Goal: Information Seeking & Learning: Compare options

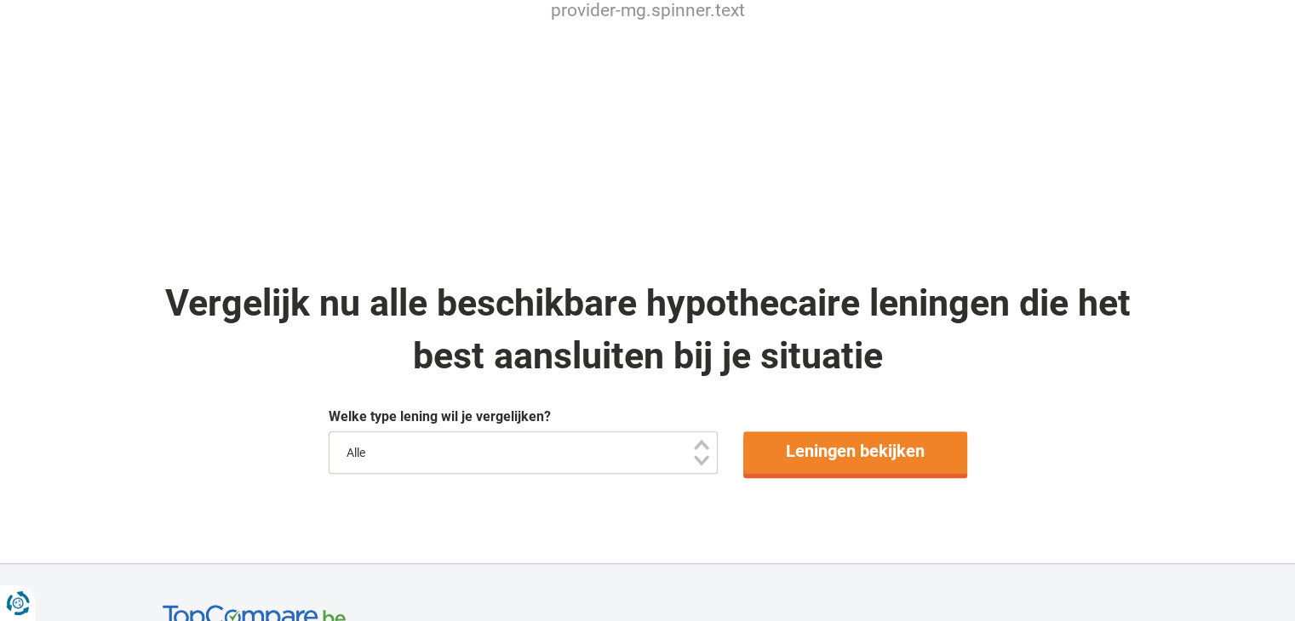
scroll to position [851, 0]
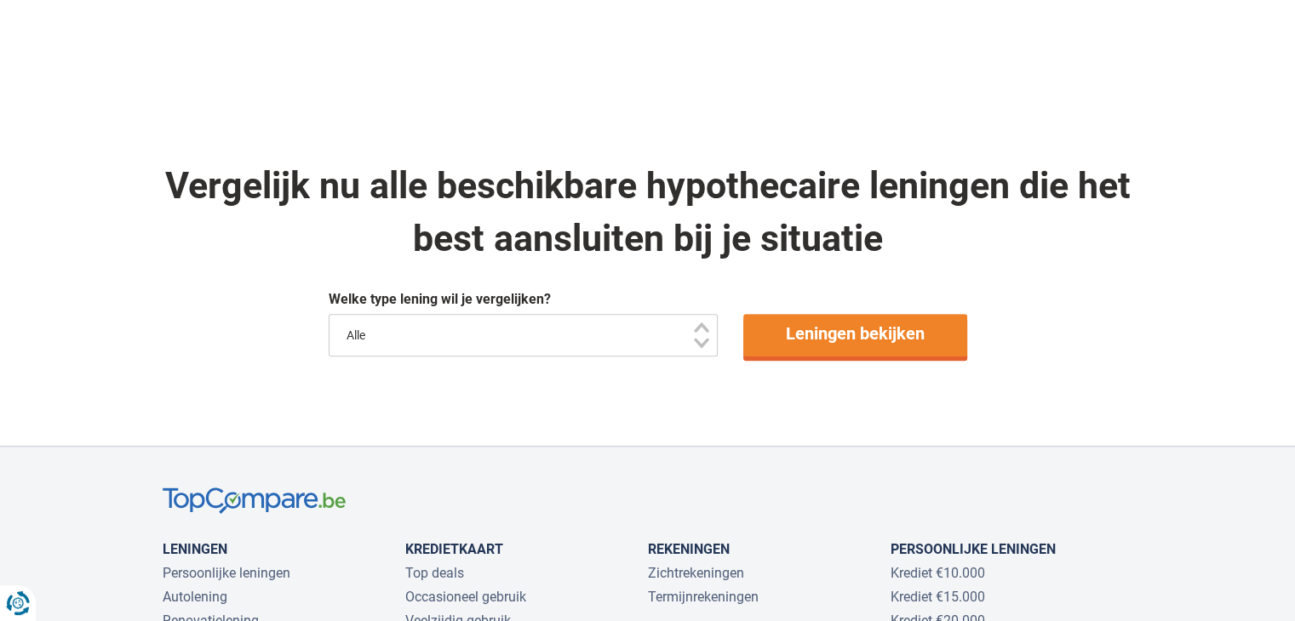
click at [405, 339] on select "Alle" at bounding box center [524, 335] width 390 height 43
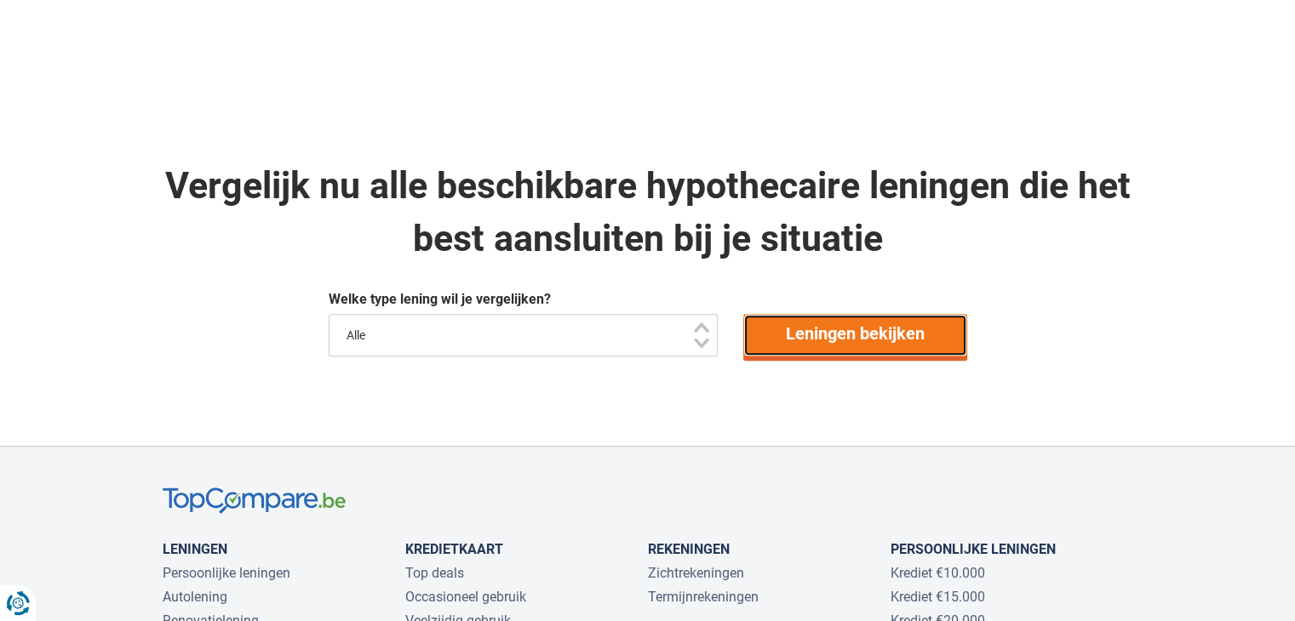
click at [839, 331] on link "Leningen bekijken" at bounding box center [855, 335] width 224 height 43
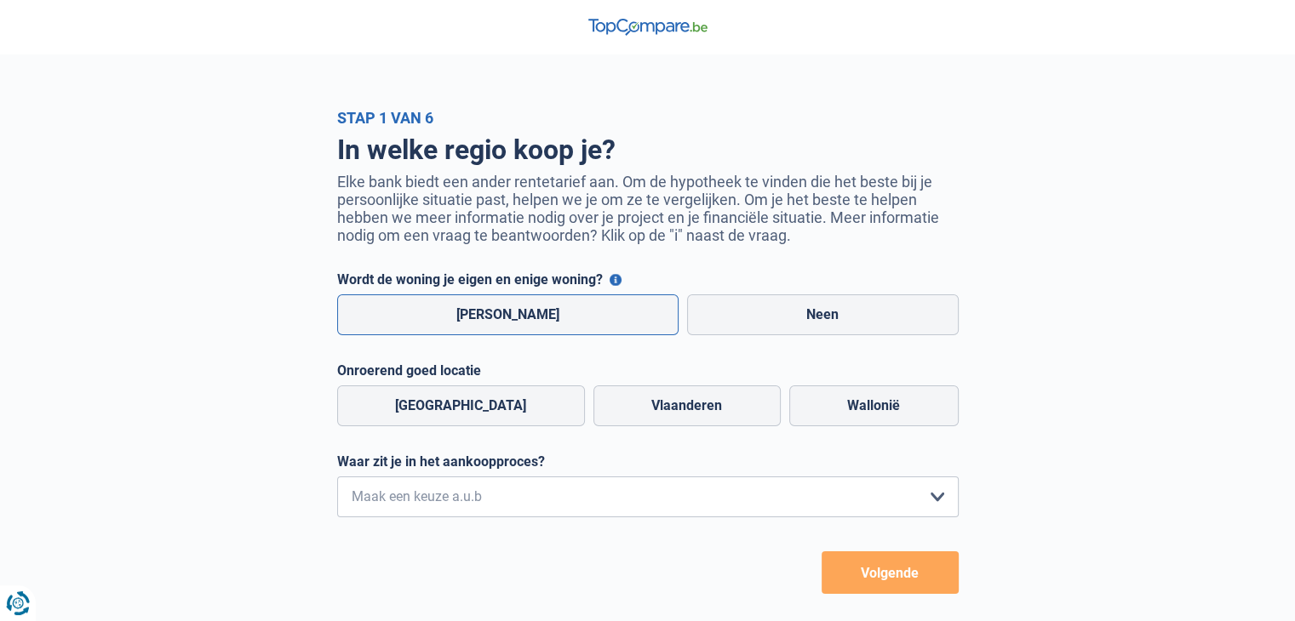
click at [418, 314] on label "Ja" at bounding box center [508, 314] width 342 height 41
click at [418, 314] on input "Ja" at bounding box center [508, 314] width 342 height 41
radio input "true"
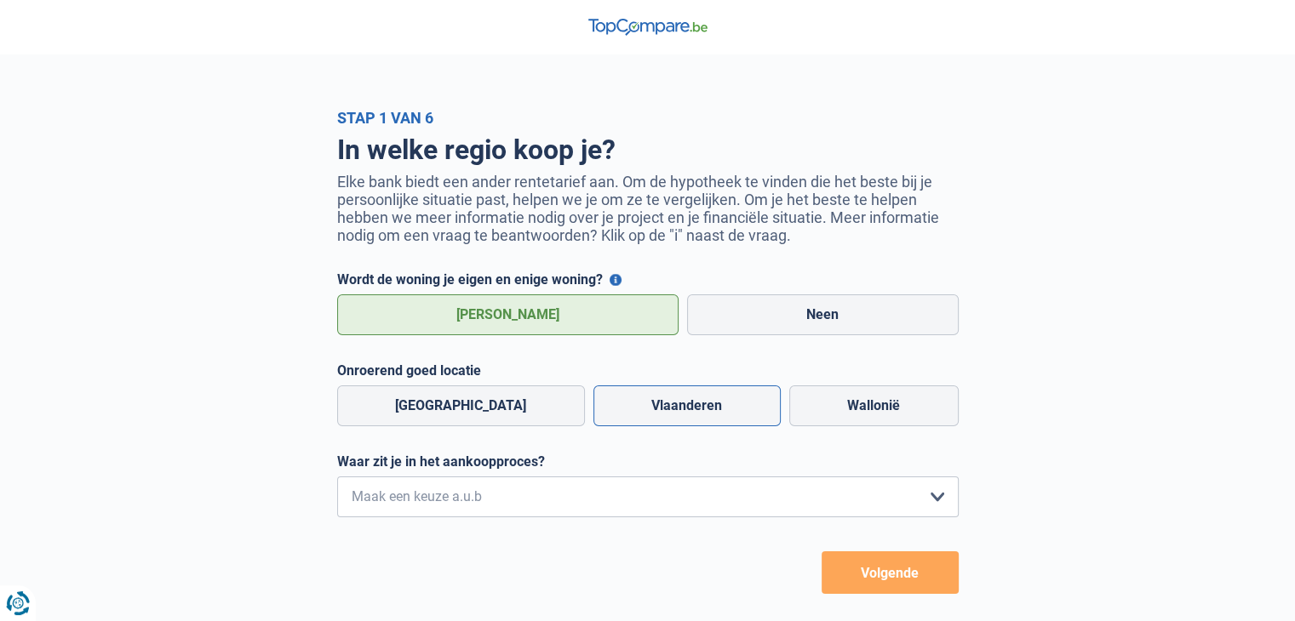
click at [621, 405] on label "Vlaanderen" at bounding box center [686, 406] width 187 height 41
click at [621, 405] on input "Vlaanderen" at bounding box center [686, 406] width 187 height 41
radio input "true"
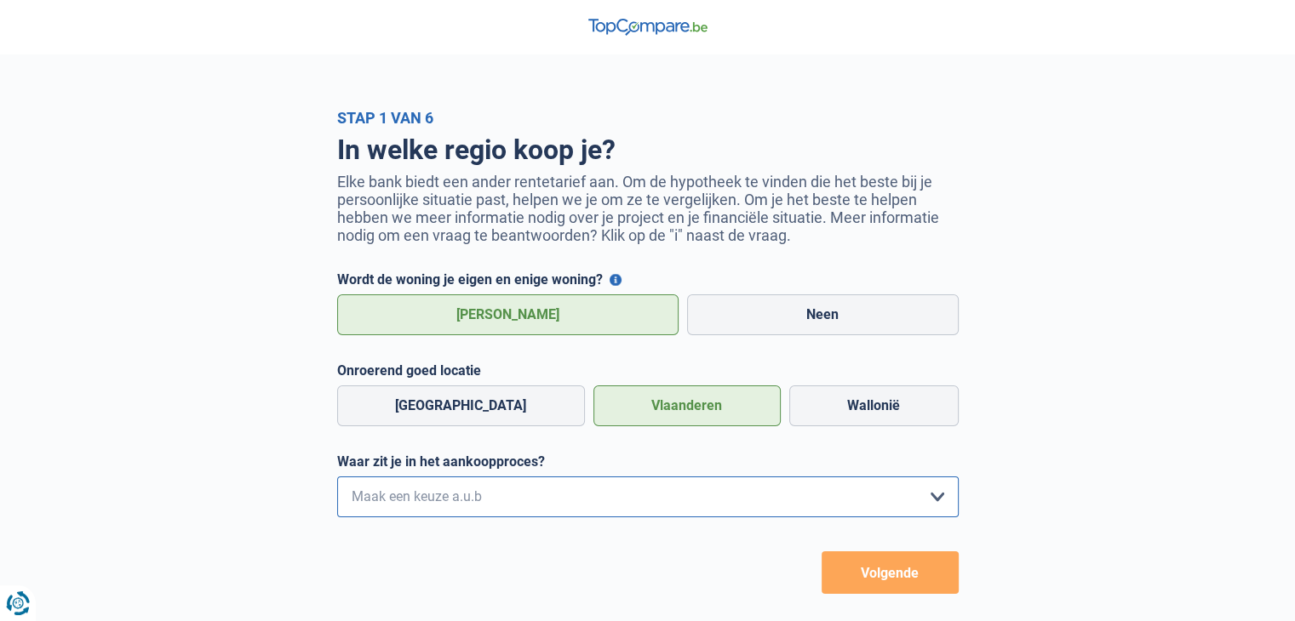
click at [479, 505] on select "Ik wil me uitsluitend informeren omdat ik op dit moment geen concrete plannen h…" at bounding box center [647, 497] width 621 height 41
select select "1b"
click at [337, 480] on select "Ik wil me uitsluitend informeren omdat ik op dit moment geen concrete plannen h…" at bounding box center [647, 497] width 621 height 41
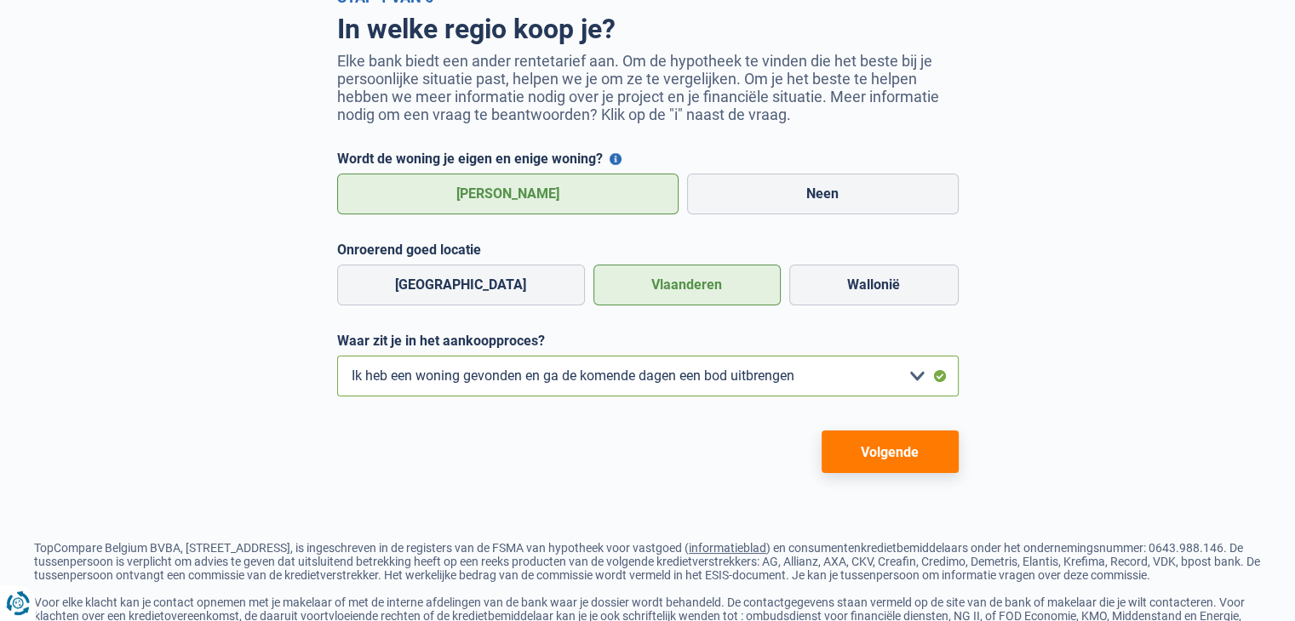
scroll to position [208, 0]
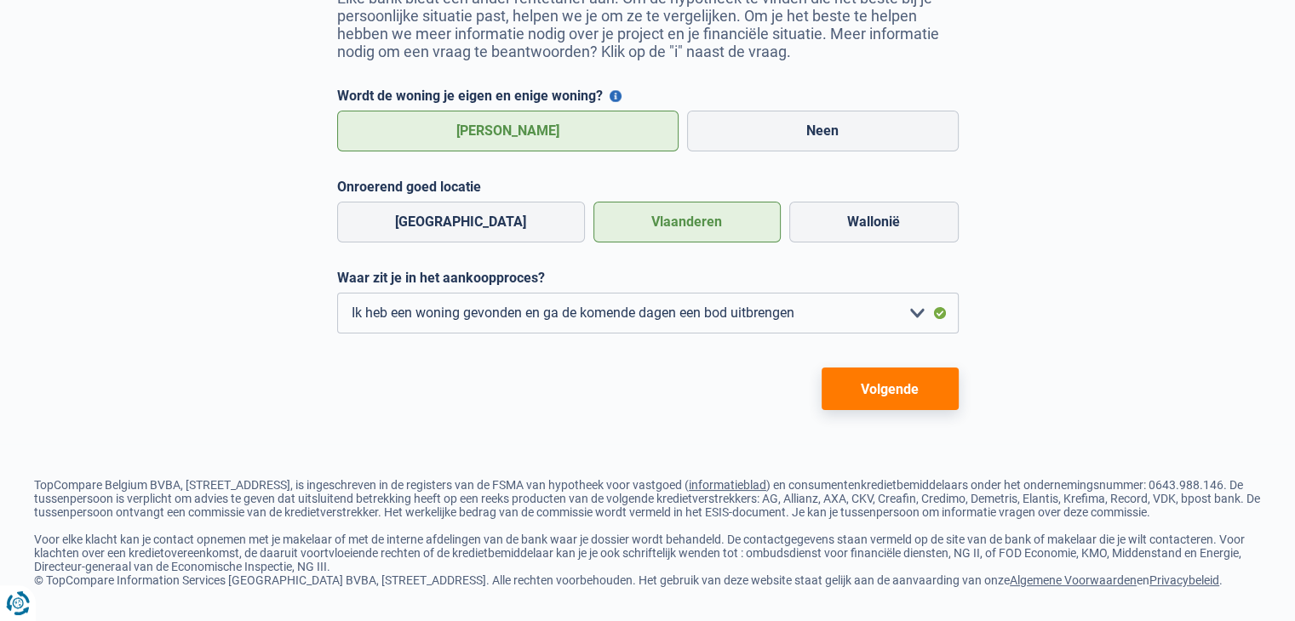
click at [900, 383] on button "Volgende" at bounding box center [889, 389] width 137 height 43
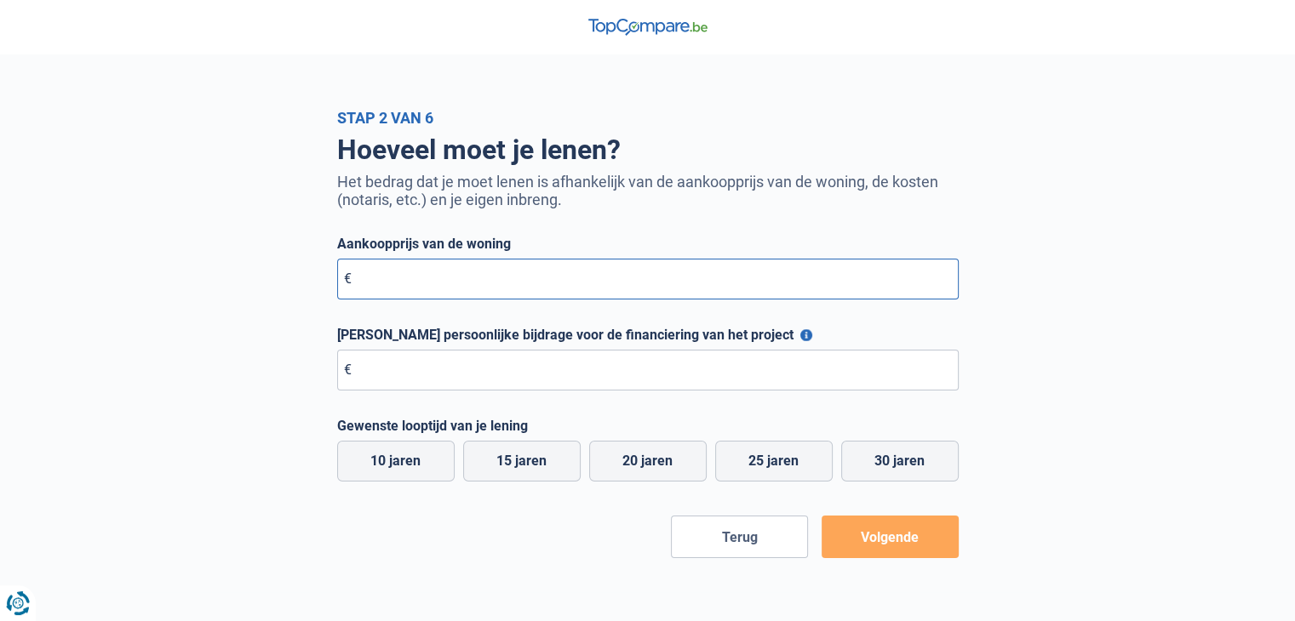
click at [432, 294] on input "Aankoopprijs van de woning" at bounding box center [647, 279] width 621 height 41
type input "260.000"
type input "6.000"
drag, startPoint x: 378, startPoint y: 284, endPoint x: 377, endPoint y: 296, distance: 11.9
click at [377, 285] on input "260.000" at bounding box center [647, 279] width 621 height 41
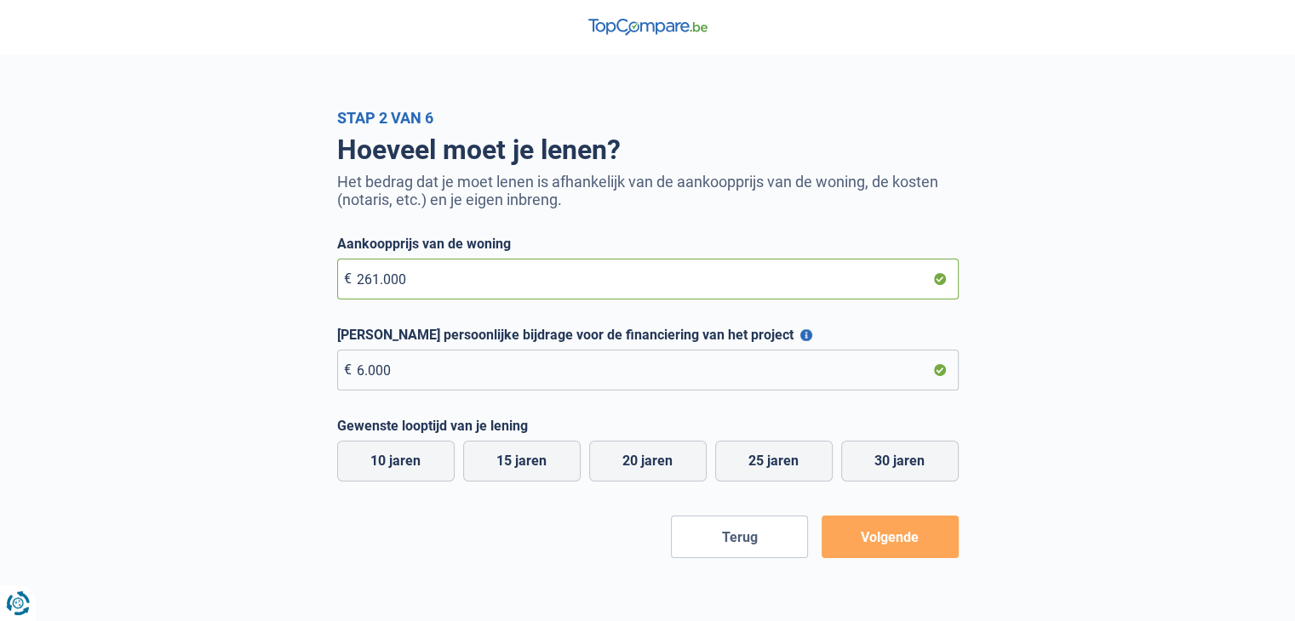
type input "261.000"
click at [879, 464] on label "30 jaren" at bounding box center [899, 461] width 117 height 41
click at [879, 464] on input "30 jaren" at bounding box center [899, 461] width 117 height 41
radio input "true"
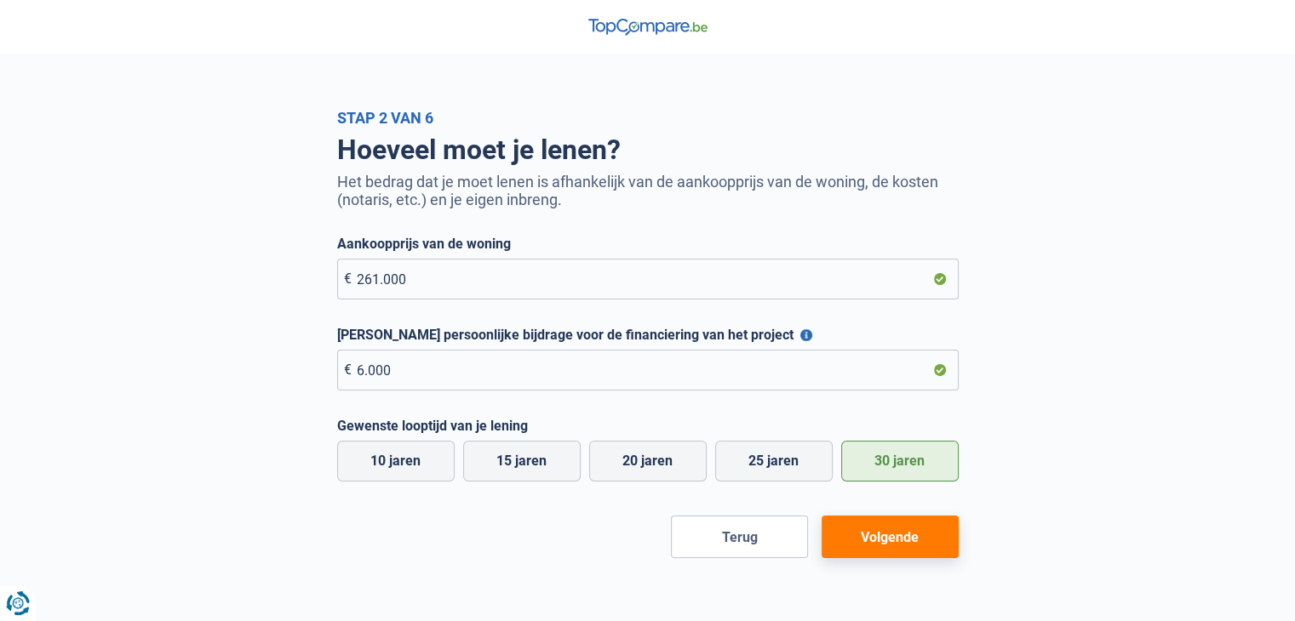
click at [897, 529] on button "Volgende" at bounding box center [889, 537] width 137 height 43
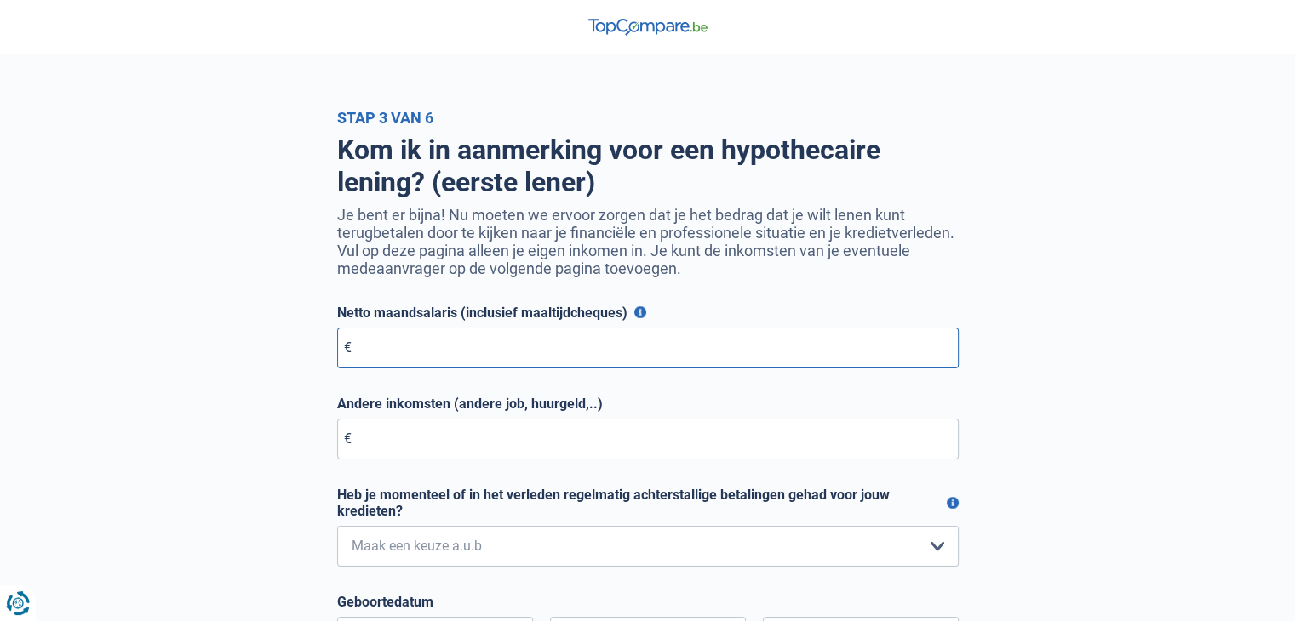
click at [409, 358] on input "Netto maandsalaris (inclusief maaltijdcheques)" at bounding box center [647, 348] width 621 height 41
type input "2.300"
click at [468, 445] on input "Andere inkomsten (andere job, huurgeld,..)" at bounding box center [647, 439] width 621 height 41
type input "0"
click at [517, 548] on select "Nee, nooit Ja, maar ik heb deze minder dan een jaar geleden afbetaald Ja, maar …" at bounding box center [647, 546] width 621 height 41
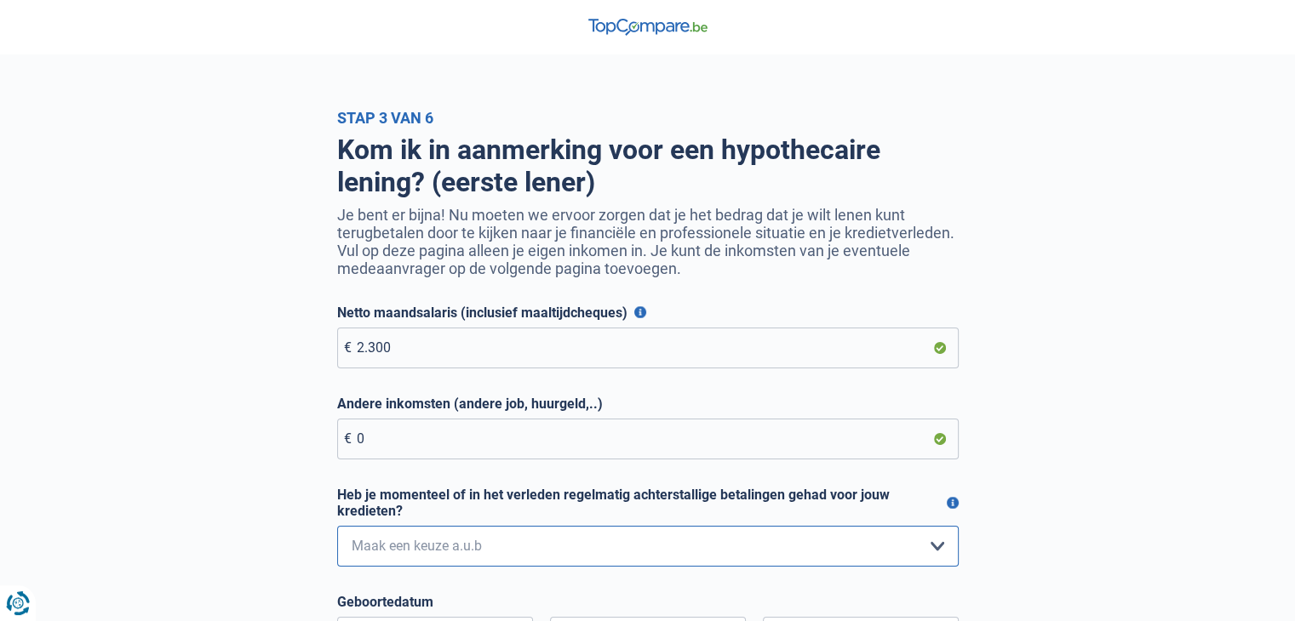
select select "0"
click at [337, 529] on select "Nee, nooit Ja, maar ik heb deze minder dan een jaar geleden afbetaald Ja, maar …" at bounding box center [647, 546] width 621 height 41
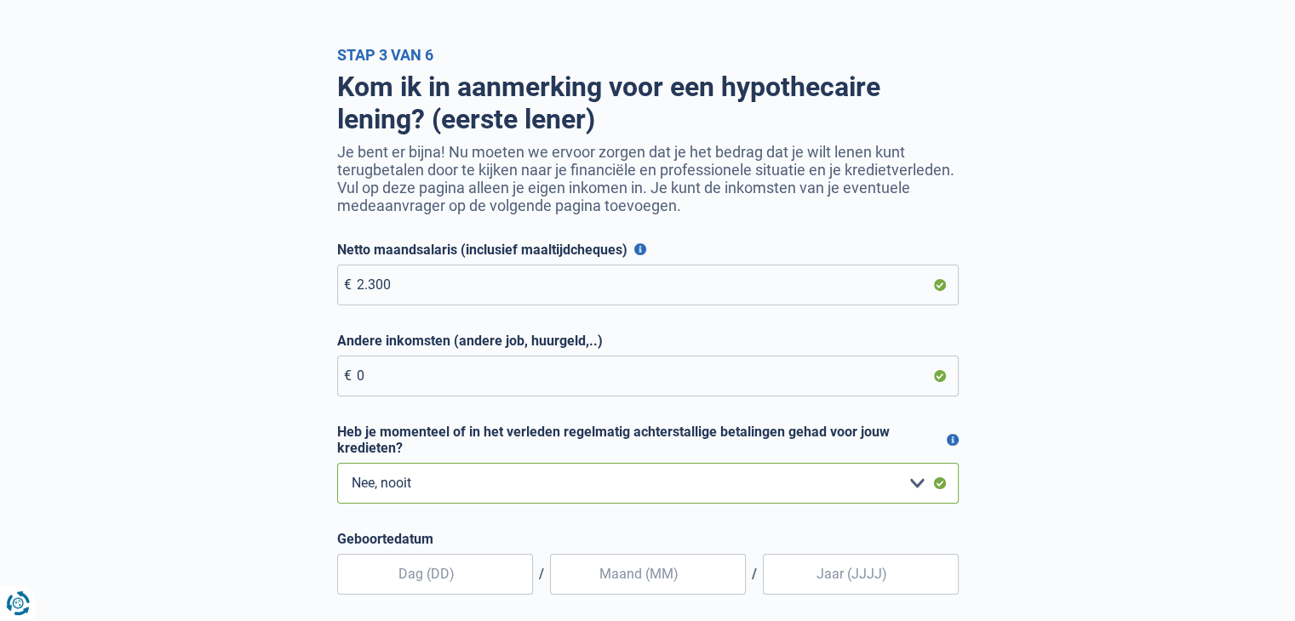
scroll to position [170, 0]
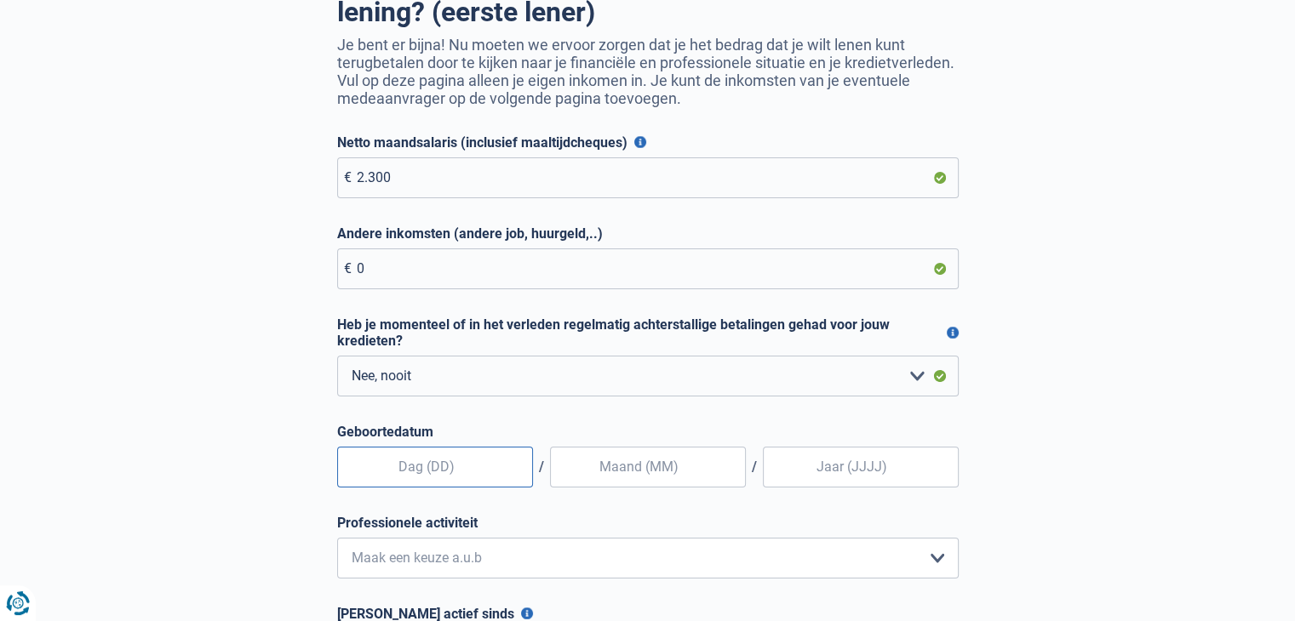
click at [429, 474] on input "text" at bounding box center [435, 467] width 196 height 41
type input "15"
type input "0"
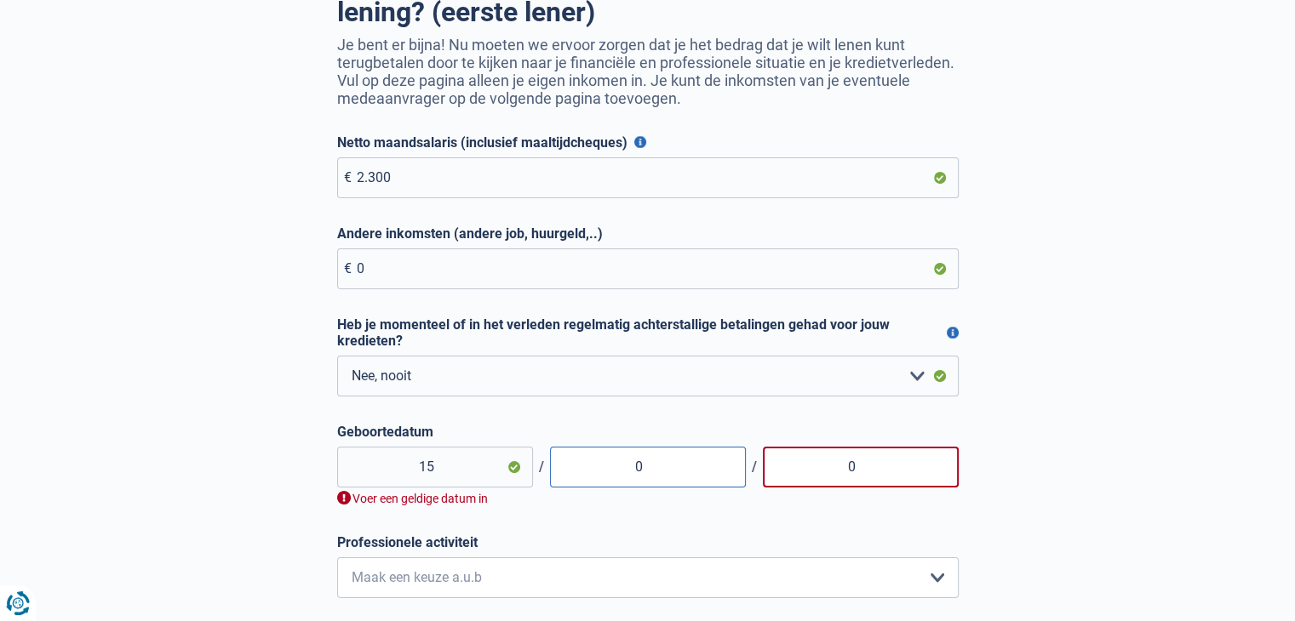
type input "03"
type input "0"
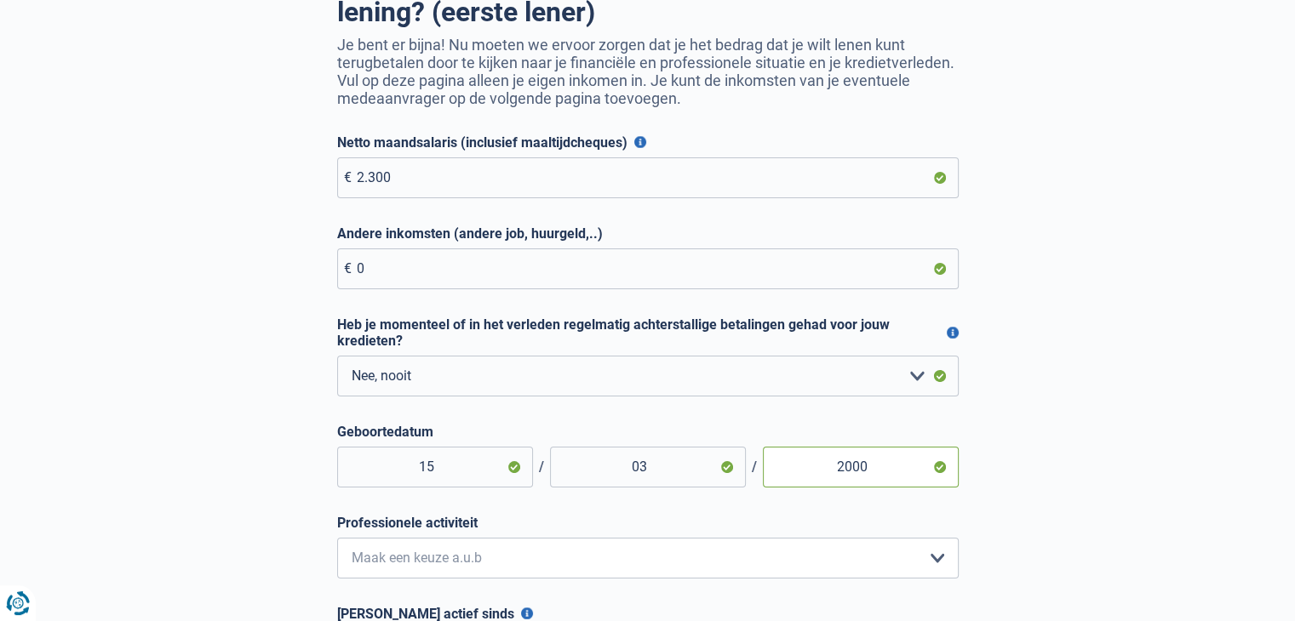
type input "2000"
click at [503, 552] on select "Bediende Arbeider Ambtenaar Zelfstandige Bedrijfsleider Gepensioneerde Vrij ber…" at bounding box center [647, 558] width 621 height 41
select select "privateEmployee"
click at [337, 541] on select "Bediende Arbeider Ambtenaar Zelfstandige Bedrijfsleider Gepensioneerde Vrij ber…" at bounding box center [647, 558] width 621 height 41
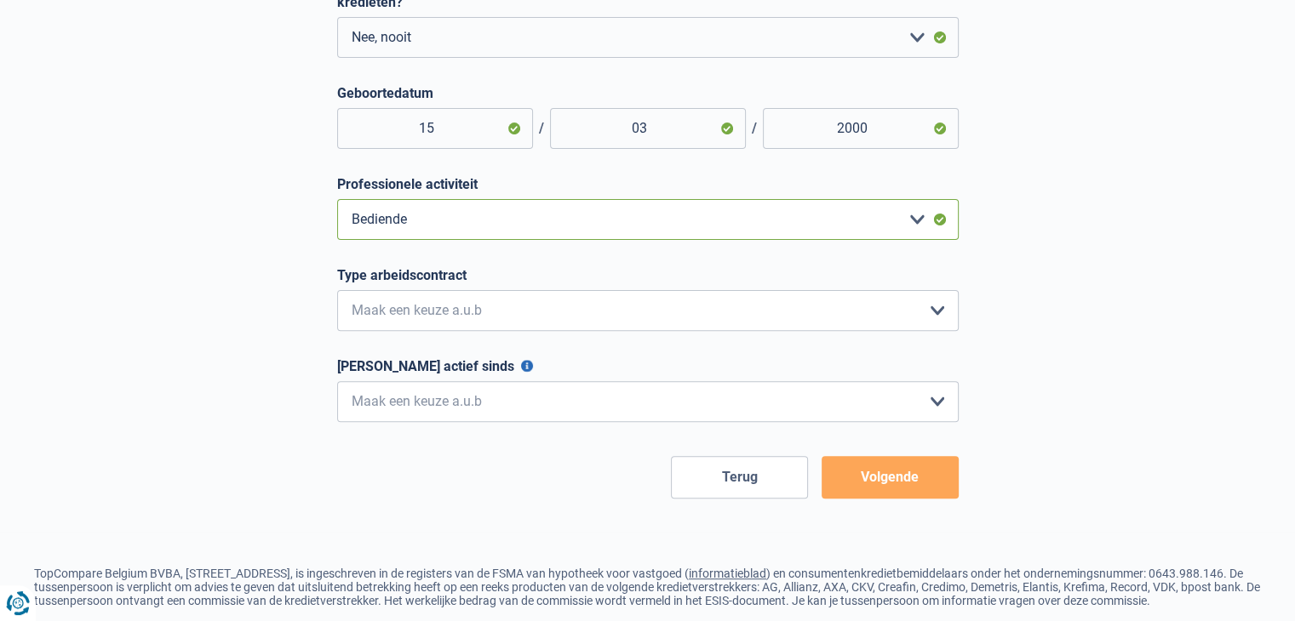
scroll to position [511, 0]
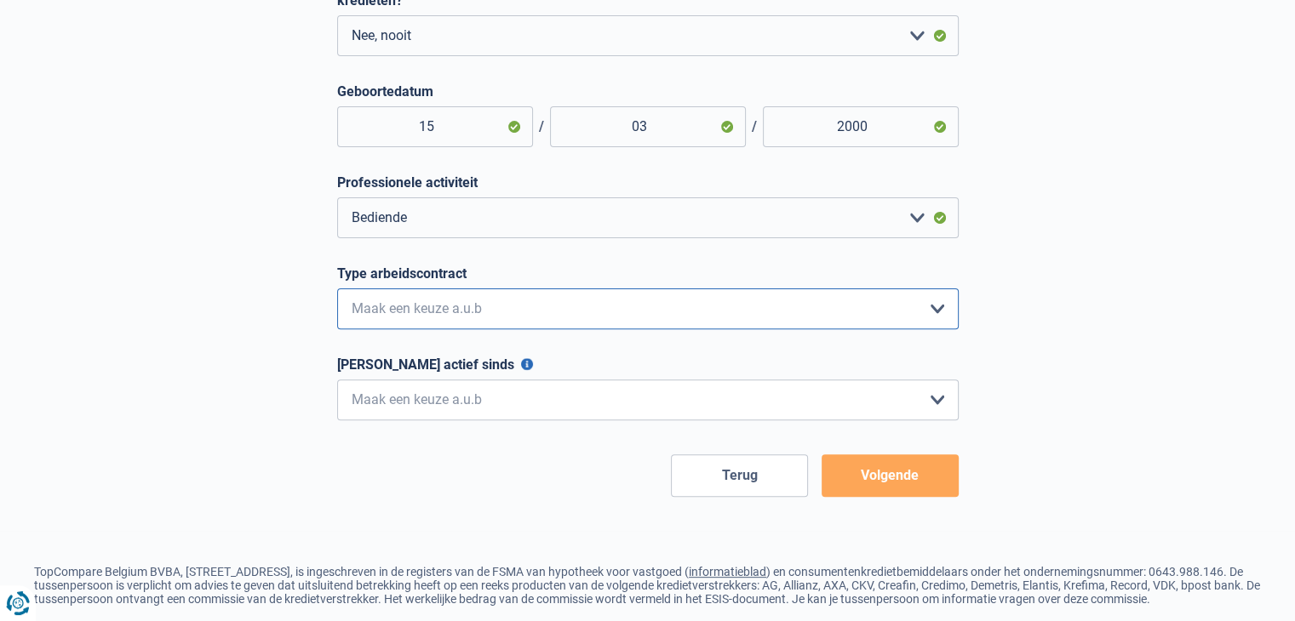
click at [456, 316] on select "Interimcontract Arbeidsovereenkomst van onbepaalde duur Arbeidsovereenkomst van…" at bounding box center [647, 309] width 621 height 41
select select "permanent"
click at [337, 292] on select "Interimcontract Arbeidsovereenkomst van onbepaalde duur Arbeidsovereenkomst van…" at bounding box center [647, 309] width 621 height 41
click at [455, 403] on select "< 6 maanden 6 - 12 maanden 12 - 24 maanden 24 - 36 maanden > 36 maanden Maak ee…" at bounding box center [647, 400] width 621 height 41
click at [514, 399] on select "< 6 maanden 6 - 12 maanden 12 - 24 maanden 24 - 36 maanden > 36 maanden Maak ee…" at bounding box center [647, 400] width 621 height 41
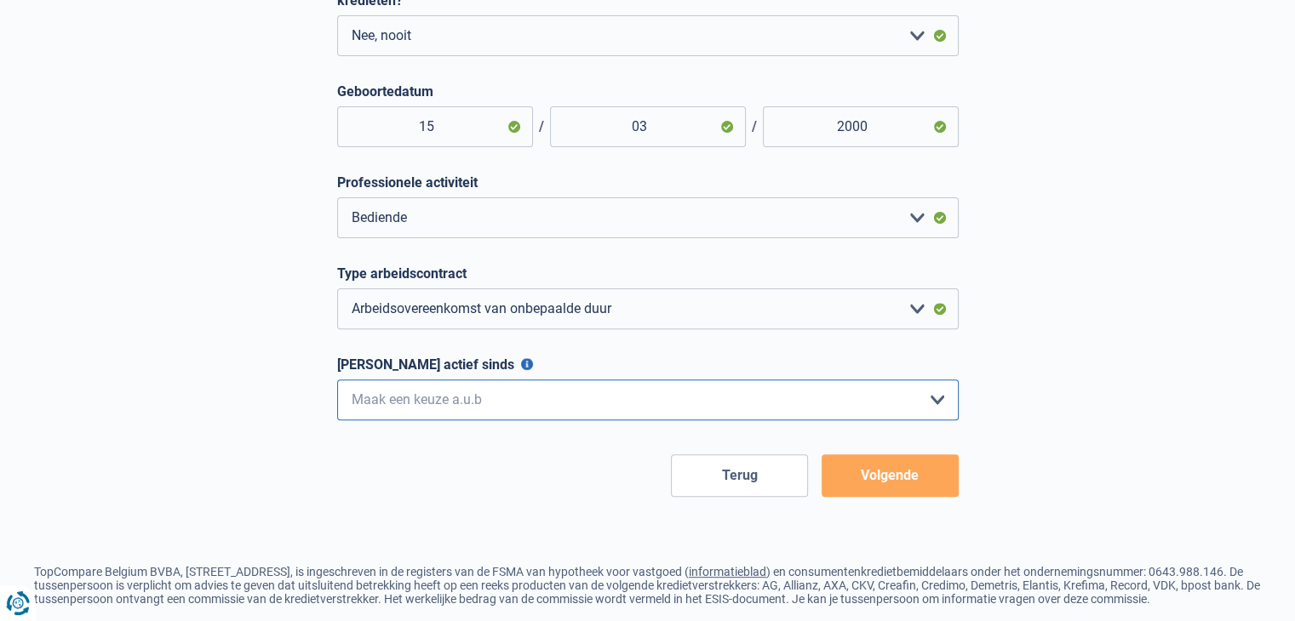
select select "less36"
click at [337, 383] on select "< 6 maanden 6 - 12 maanden 12 - 24 maanden 24 - 36 maanden > 36 maanden Maak ee…" at bounding box center [647, 400] width 621 height 41
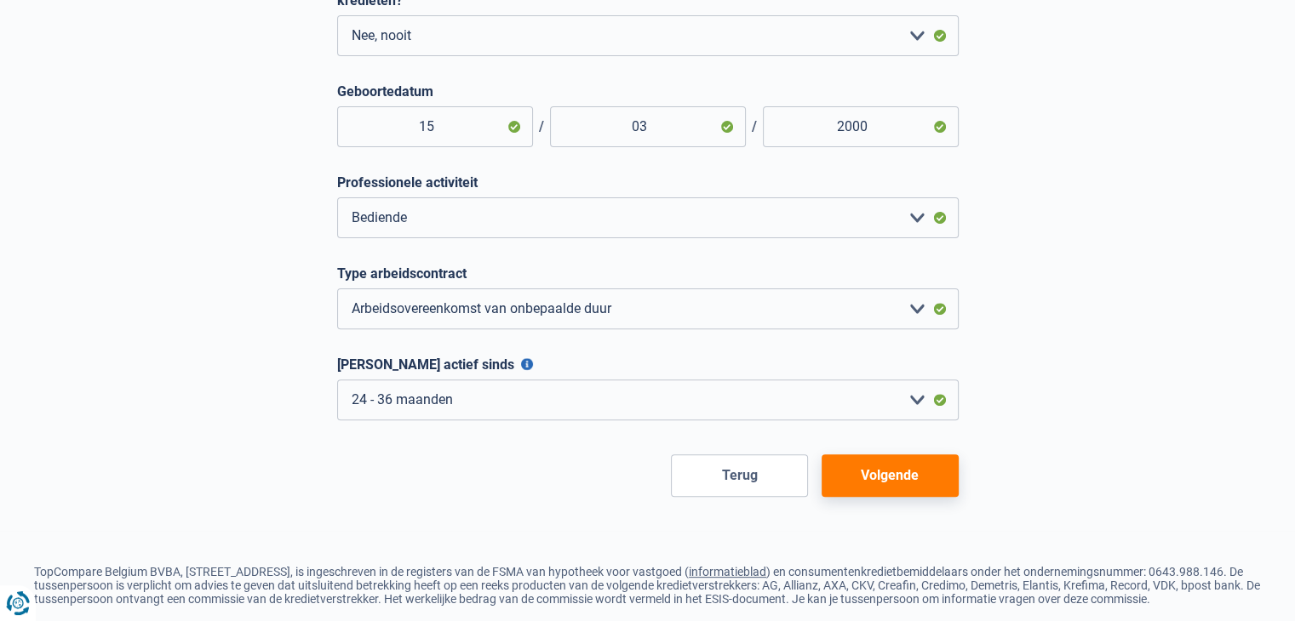
click at [892, 479] on button "Volgende" at bounding box center [889, 476] width 137 height 43
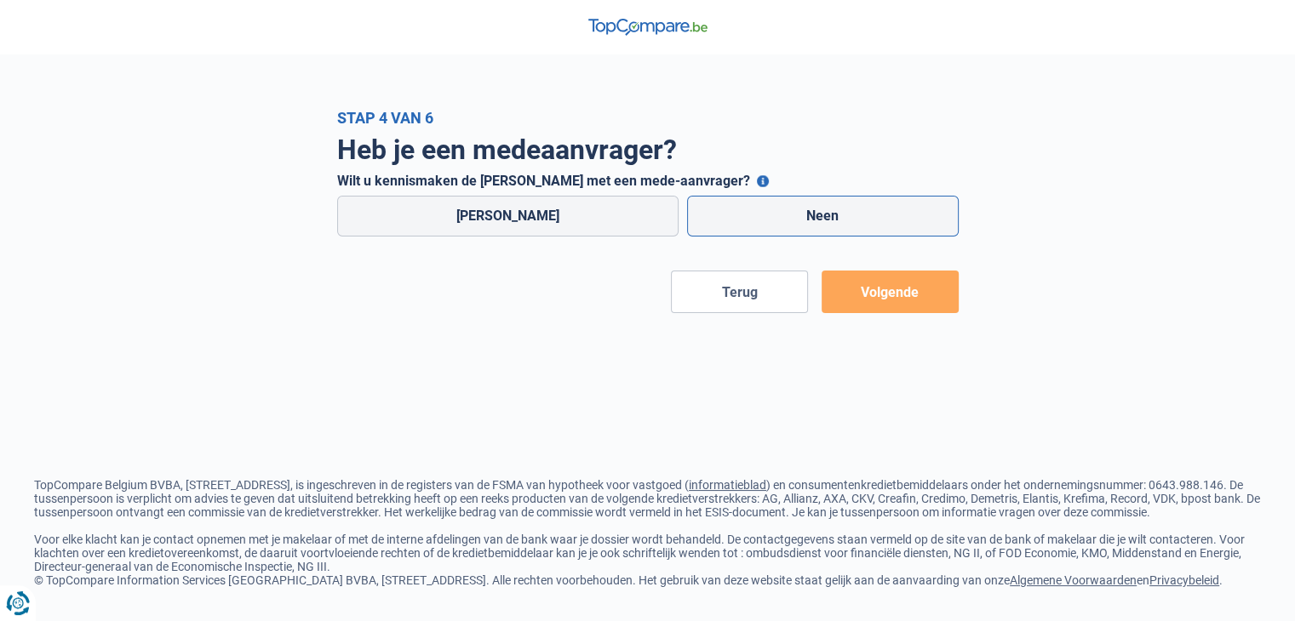
click at [855, 215] on label "Neen" at bounding box center [823, 216] width 272 height 41
click at [855, 215] on input "Neen" at bounding box center [823, 216] width 272 height 41
radio input "true"
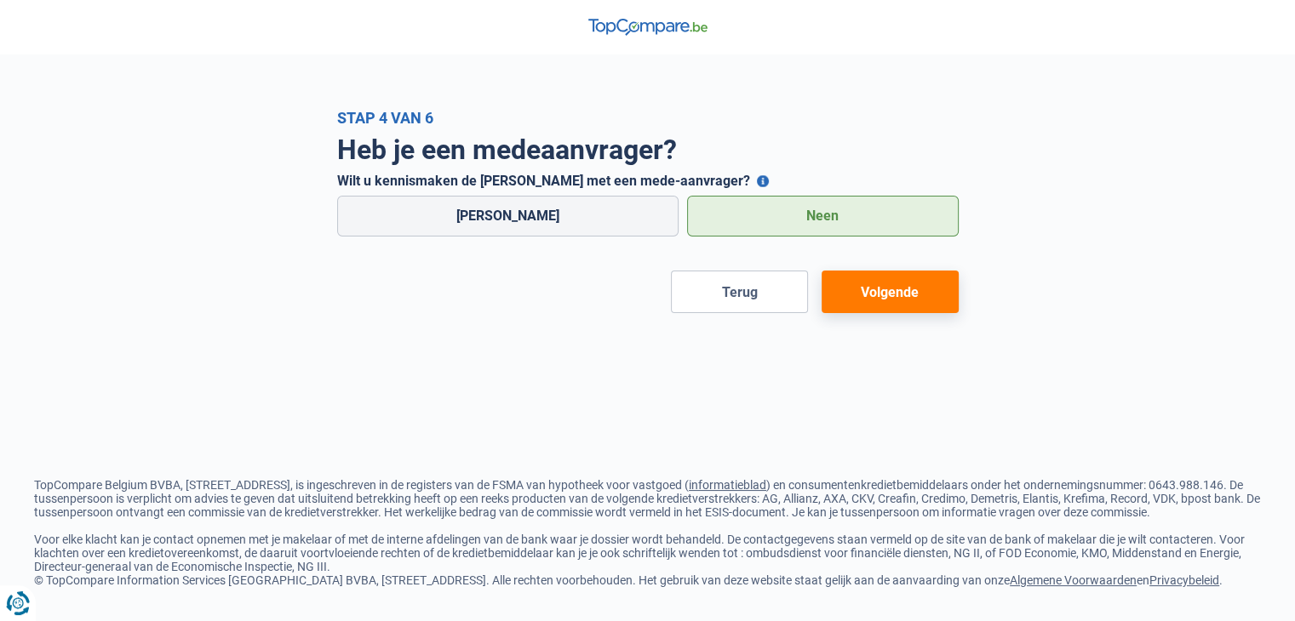
click at [885, 294] on button "Volgende" at bounding box center [889, 292] width 137 height 43
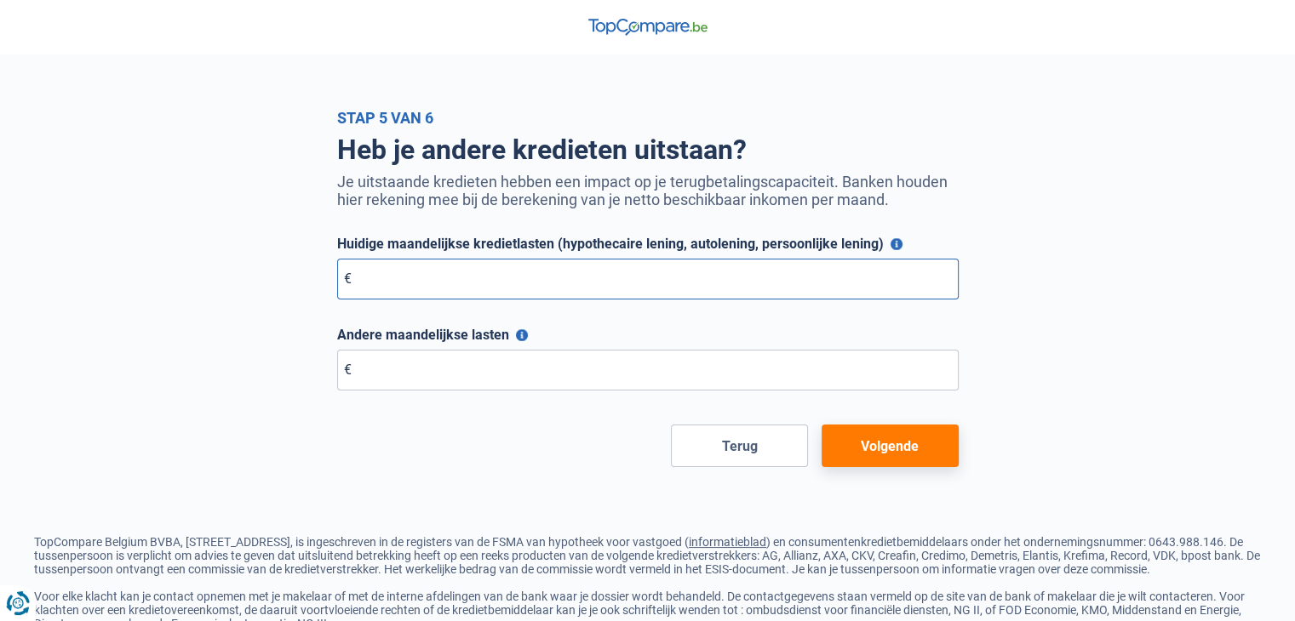
click at [493, 272] on input "Huidige maandelijkse kredietlasten (hypothecaire lening, autolening, persoonlij…" at bounding box center [647, 279] width 621 height 41
type input "0"
click at [441, 374] on input "Andere maandelijkse lasten" at bounding box center [647, 370] width 621 height 41
type input "0"
click at [895, 444] on button "Volgende" at bounding box center [889, 446] width 137 height 43
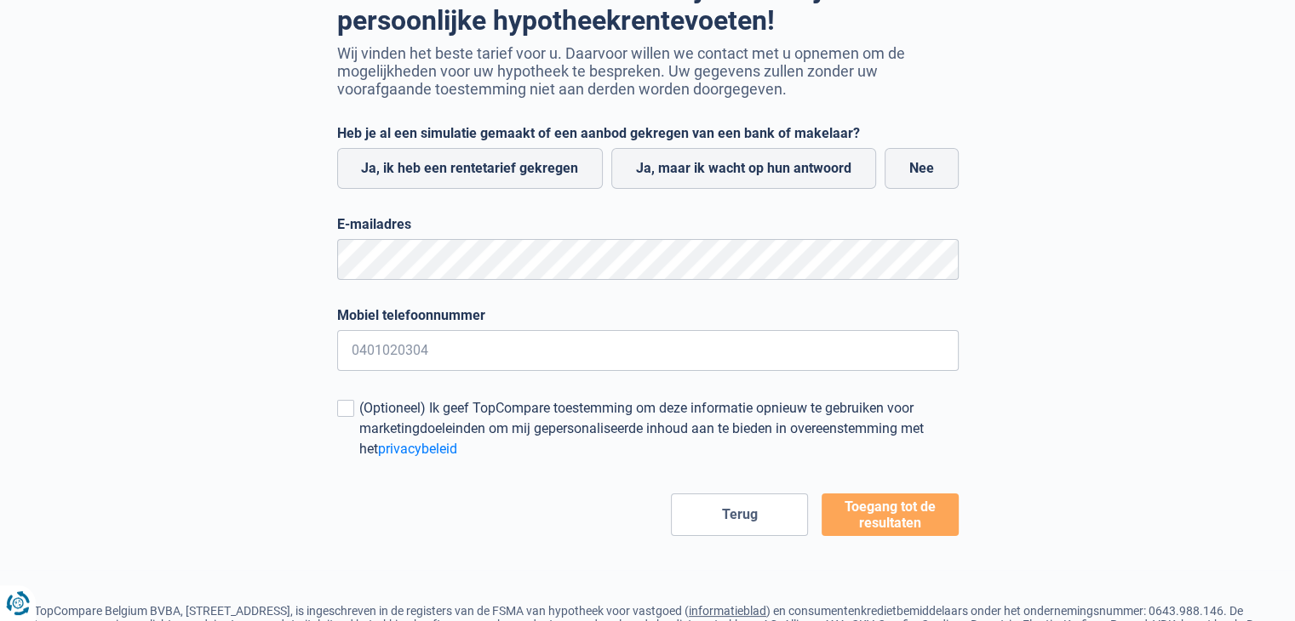
scroll to position [170, 0]
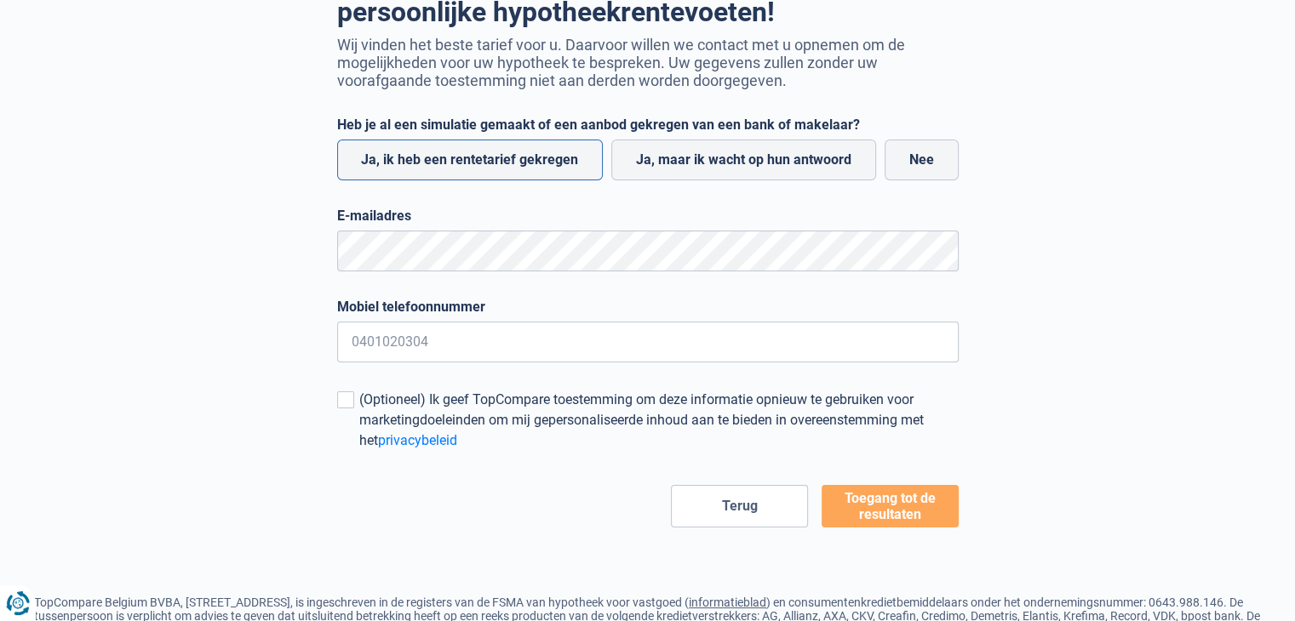
click at [428, 164] on label "Ja, ik heb een rentetarief gekregen" at bounding box center [470, 160] width 266 height 41
click at [428, 164] on input "Ja, ik heb een rentetarief gekregen" at bounding box center [470, 160] width 266 height 41
radio input "true"
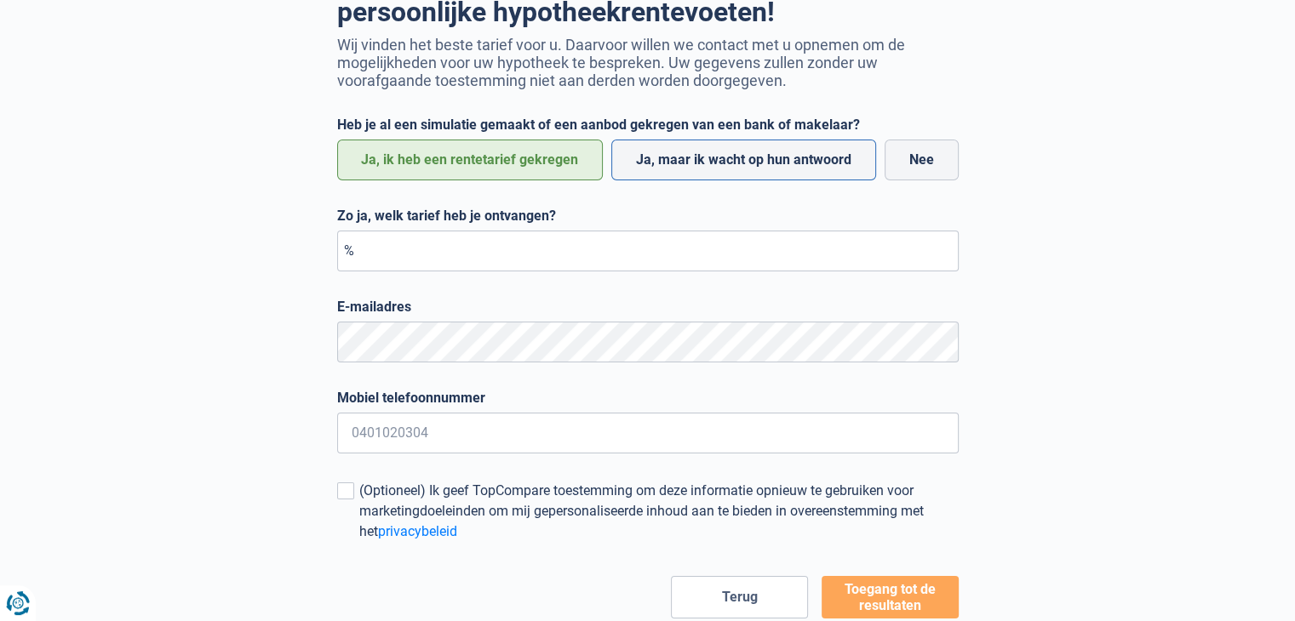
click at [746, 167] on label "Ja, maar ik wacht op hun antwoord" at bounding box center [743, 160] width 265 height 41
click at [746, 167] on input "Ja, maar ik wacht op hun antwoord" at bounding box center [743, 160] width 265 height 41
radio input "true"
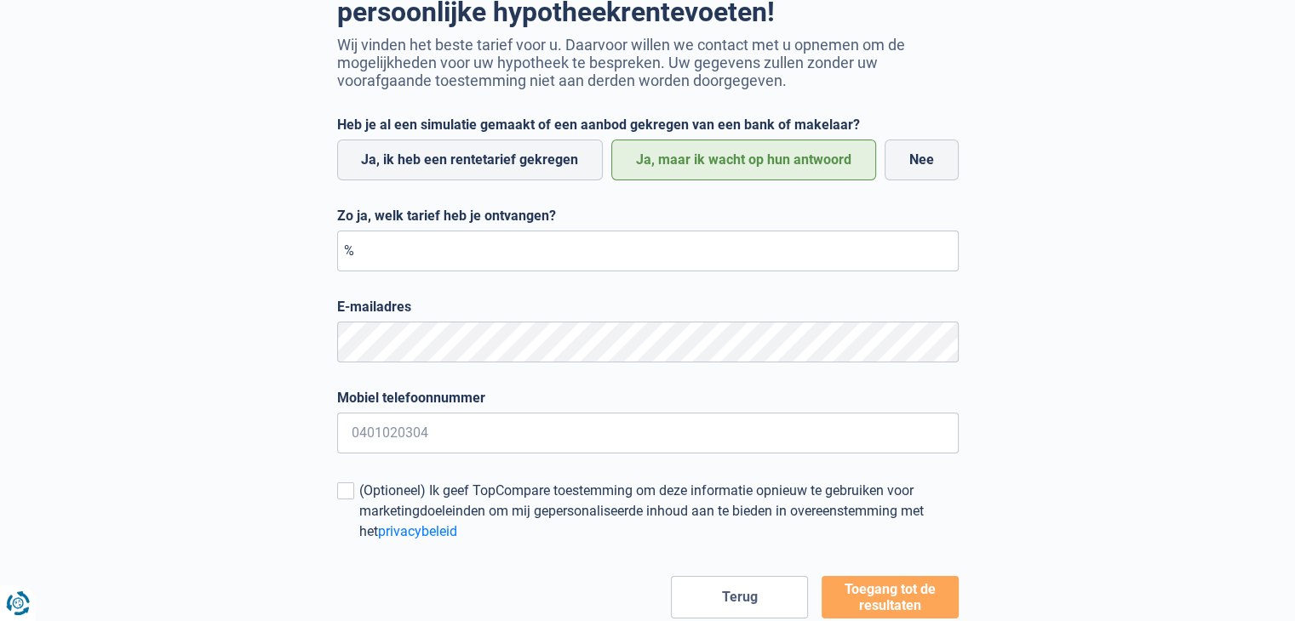
click at [739, 168] on label "Ja, maar ik wacht op hun antwoord" at bounding box center [743, 160] width 265 height 41
click at [739, 168] on input "Ja, maar ik wacht op hun antwoord" at bounding box center [743, 160] width 265 height 41
type input "0475661530"
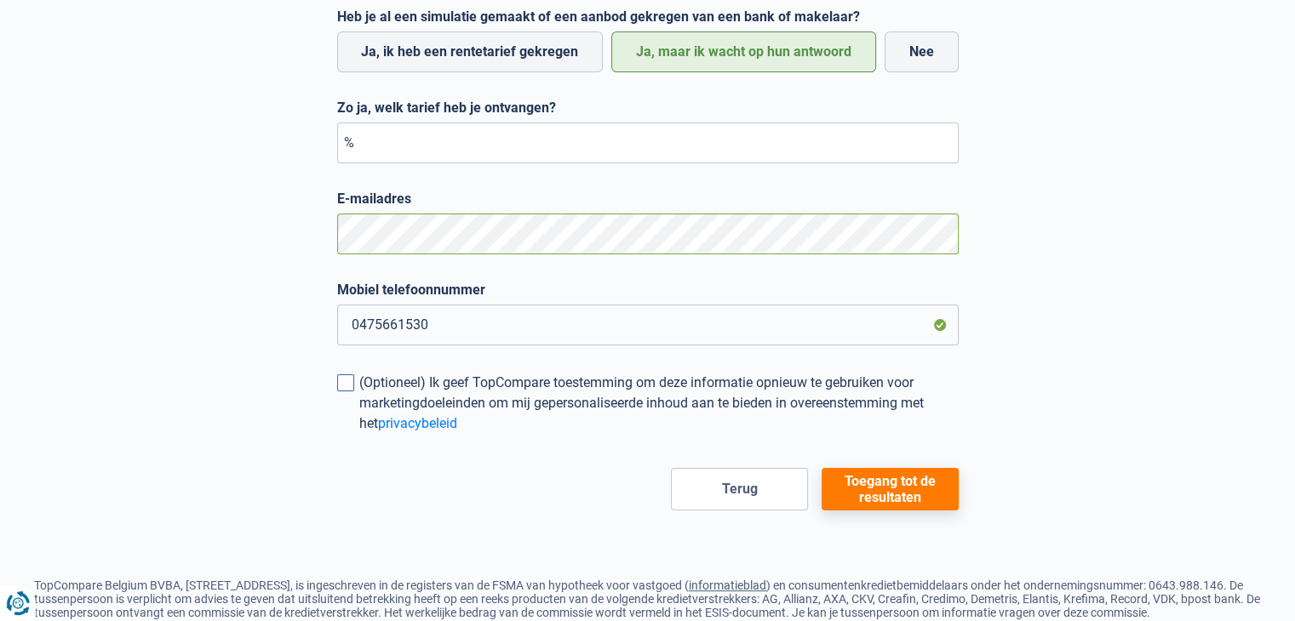
scroll to position [402, 0]
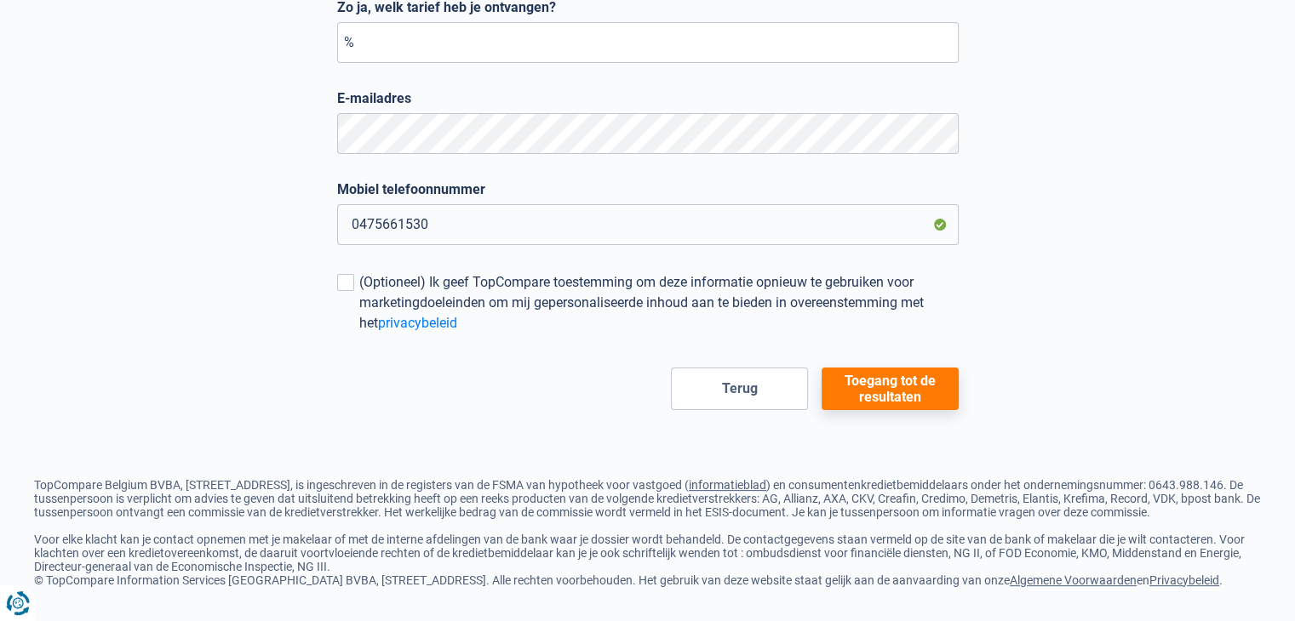
click at [876, 369] on button "Toegang tot de resultaten" at bounding box center [889, 389] width 137 height 43
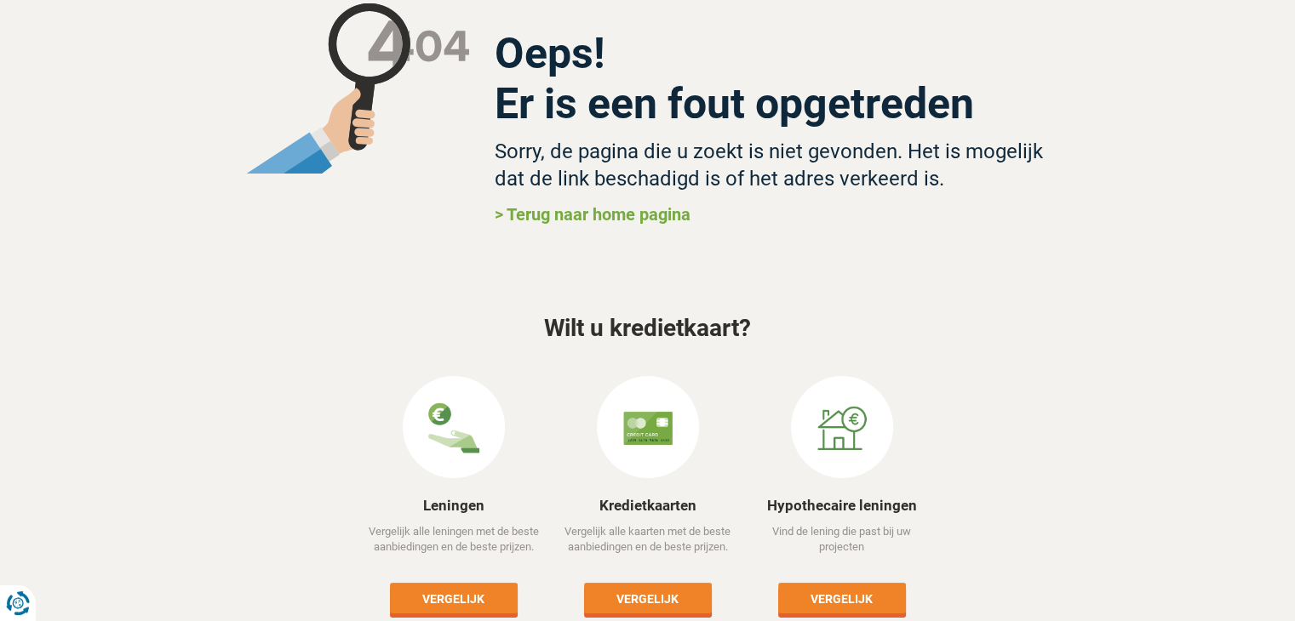
scroll to position [170, 0]
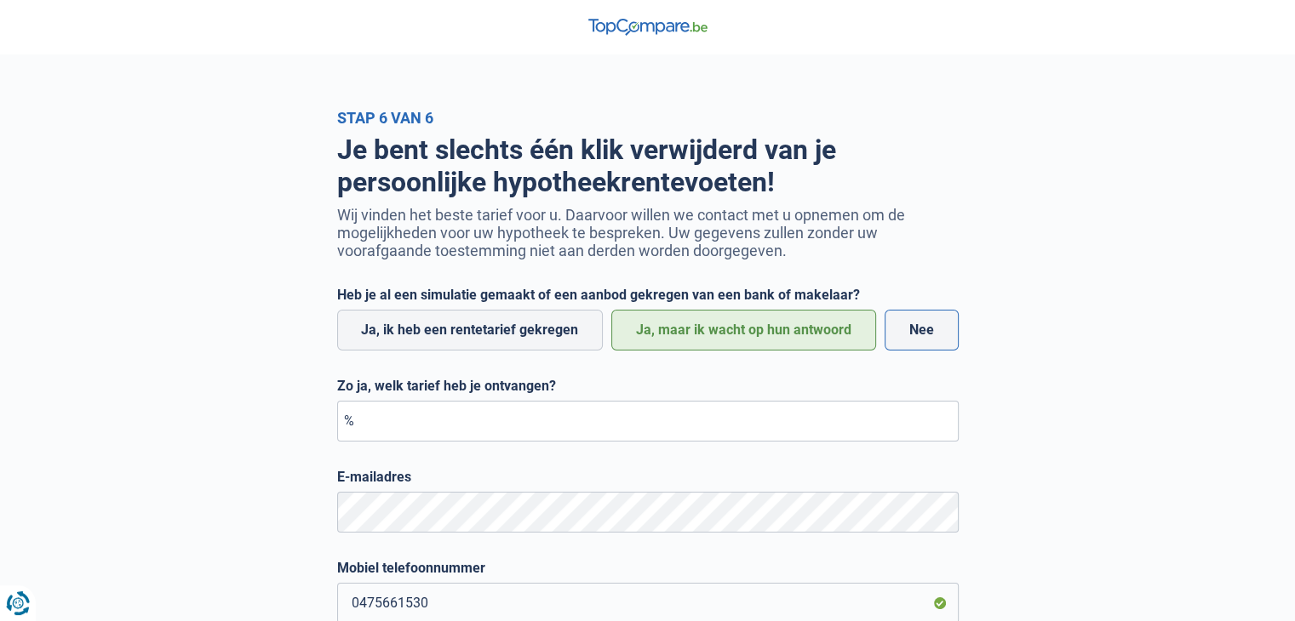
click at [928, 333] on label "Nee" at bounding box center [921, 330] width 74 height 41
click at [928, 333] on input "Nee" at bounding box center [921, 330] width 74 height 41
radio input "true"
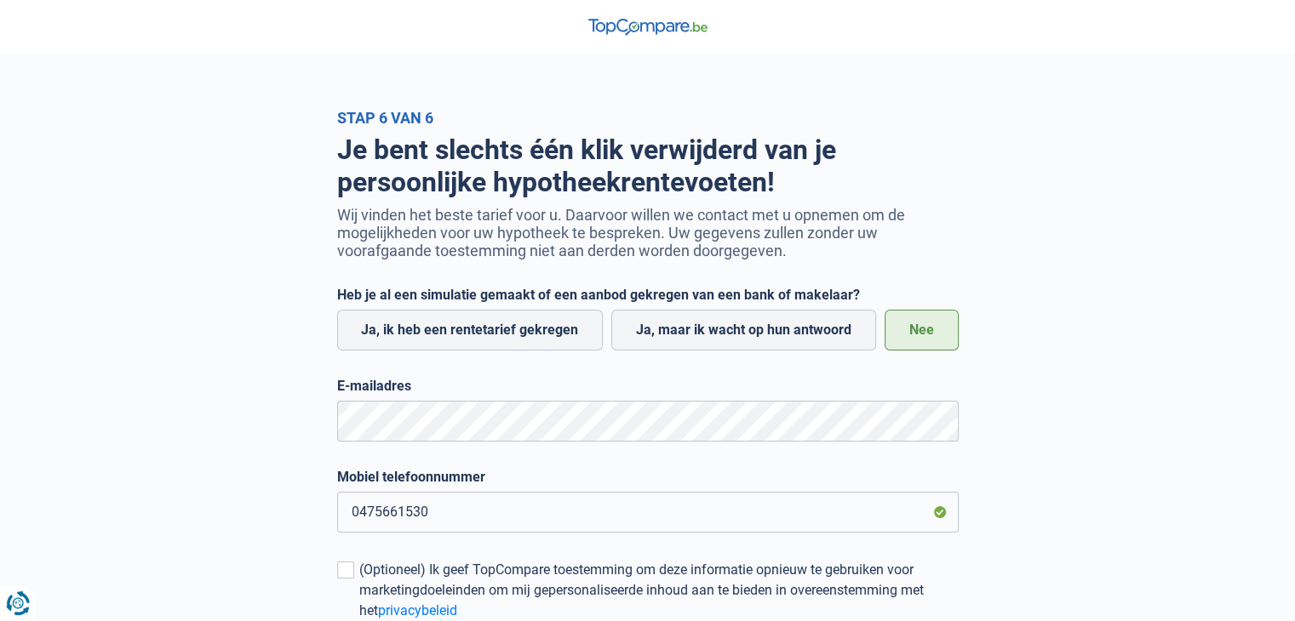
scroll to position [310, 0]
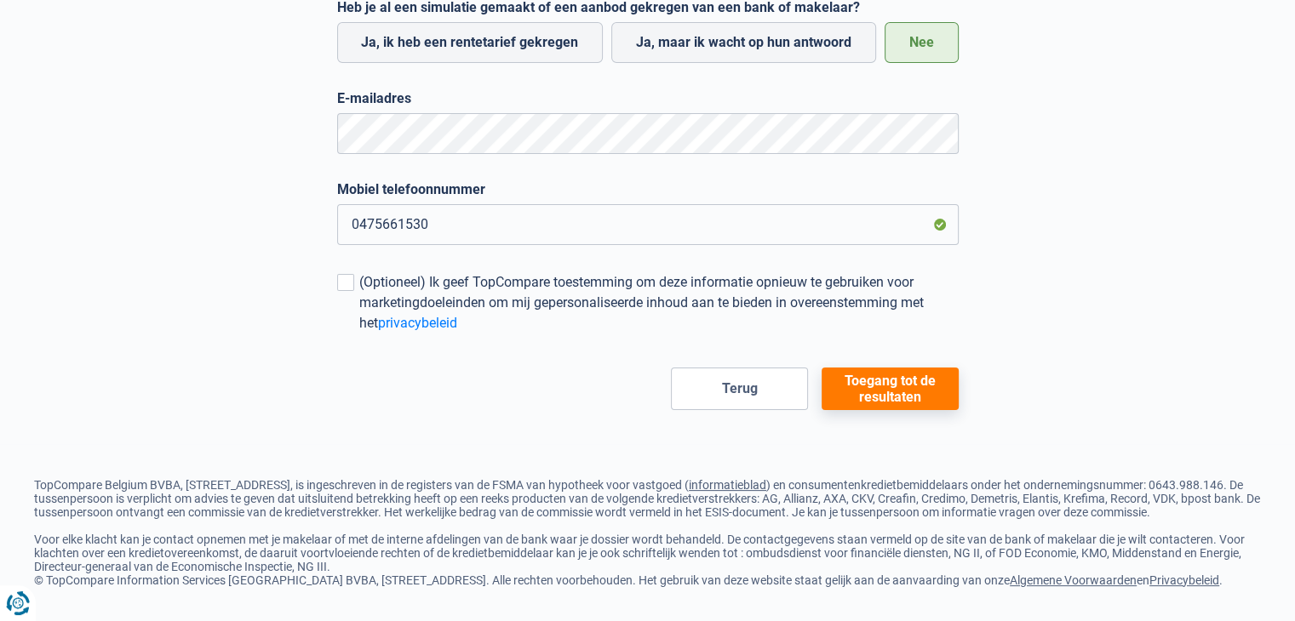
click at [893, 368] on button "Toegang tot de resultaten" at bounding box center [889, 389] width 137 height 43
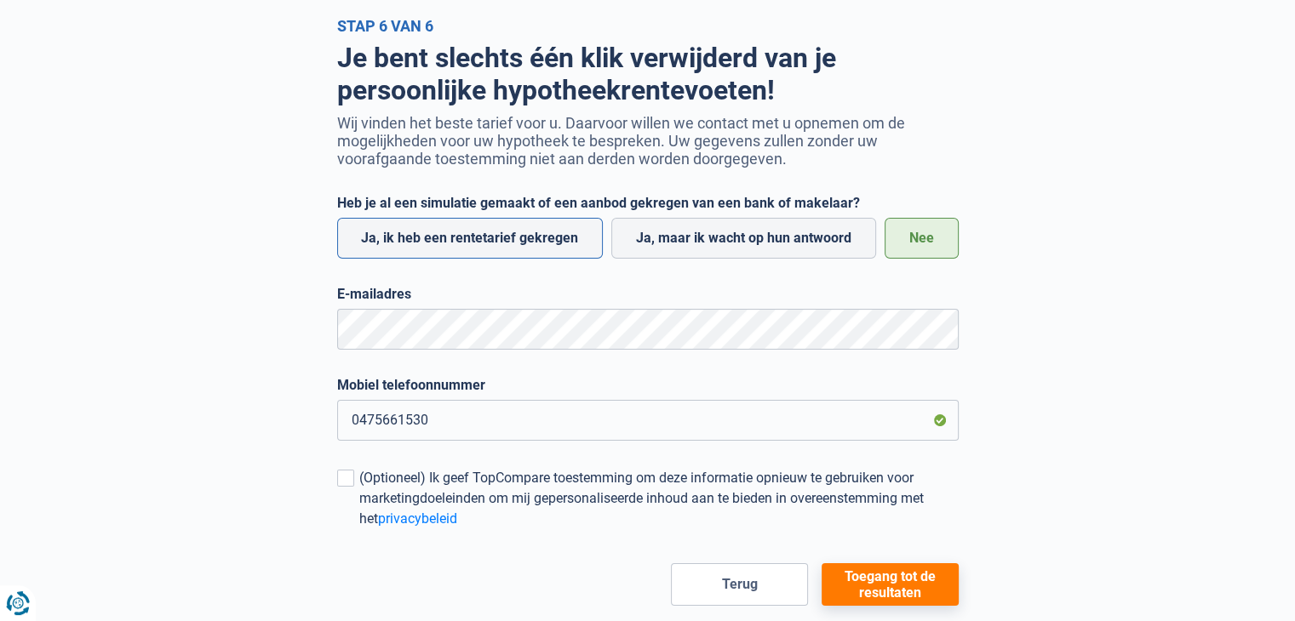
scroll to position [170, 0]
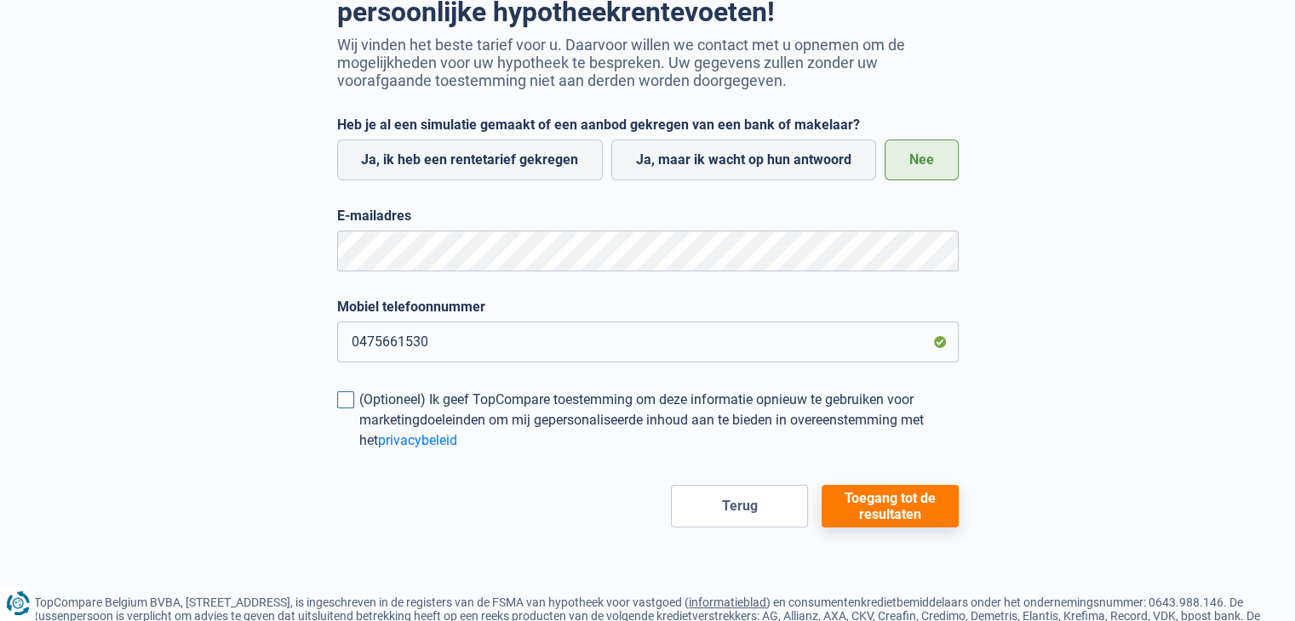
click at [347, 403] on span at bounding box center [345, 400] width 17 height 17
click at [359, 451] on input "(Optioneel) Ik geef TopCompare toestemming om deze informatie opnieuw te gebrui…" at bounding box center [359, 451] width 0 height 0
click at [898, 503] on button "Toegang tot de resultaten" at bounding box center [889, 506] width 137 height 43
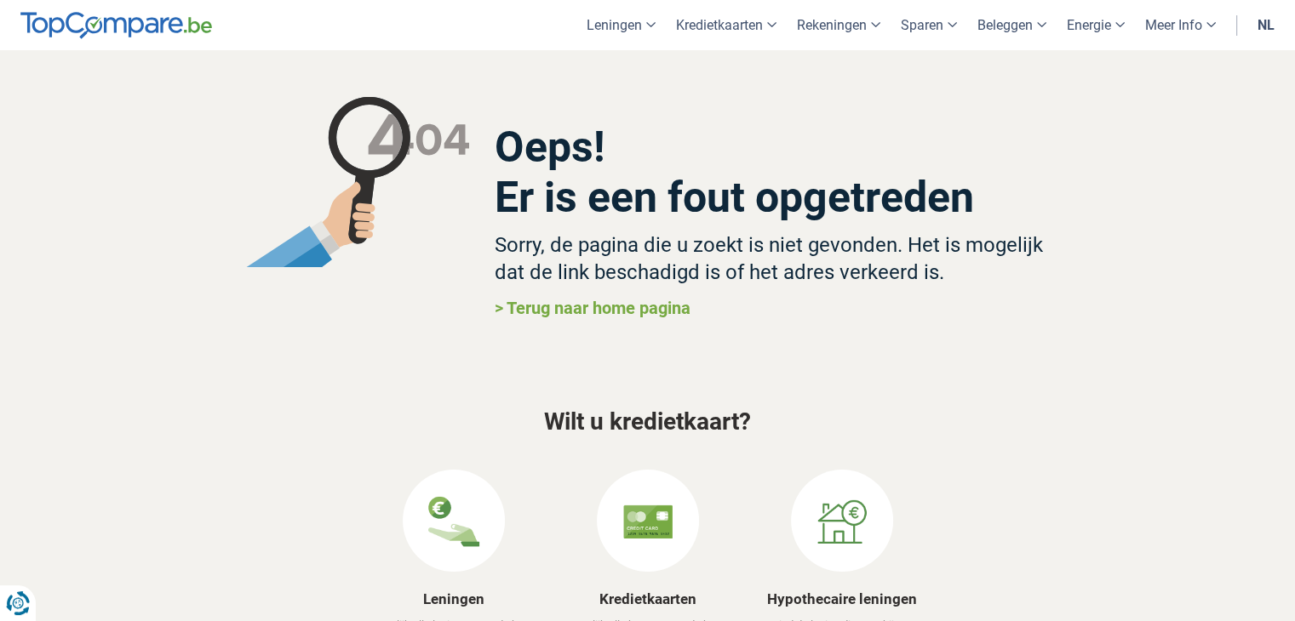
scroll to position [170, 0]
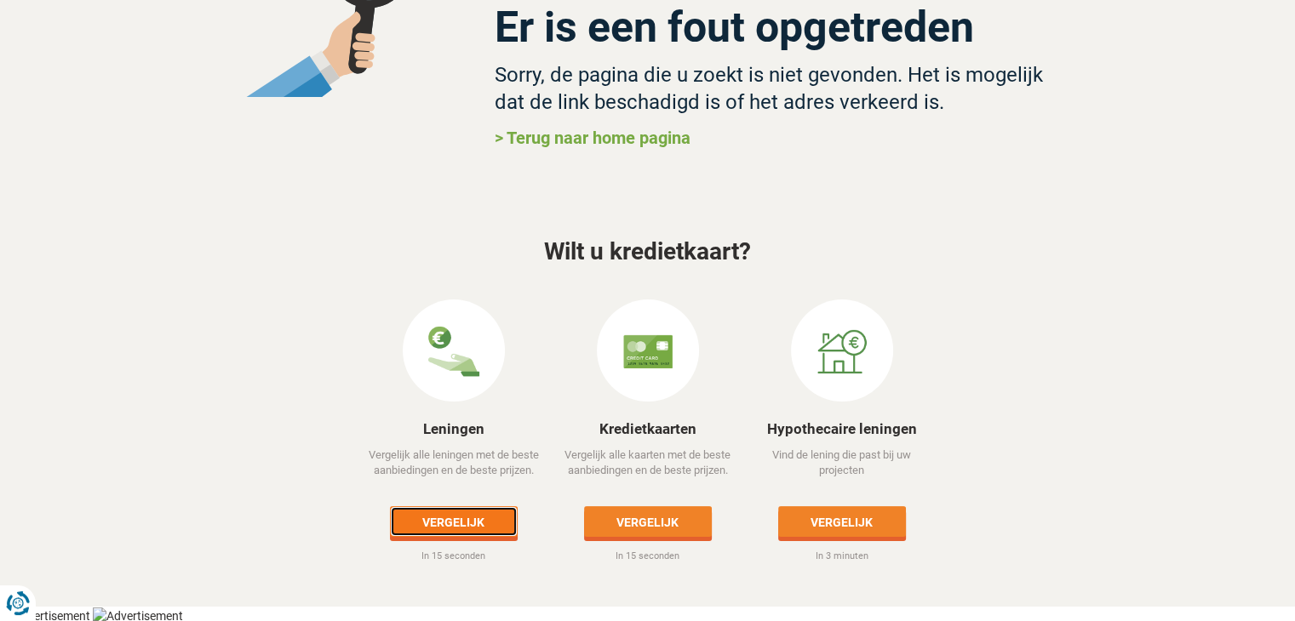
click at [459, 523] on link "Vergelijk" at bounding box center [454, 521] width 128 height 31
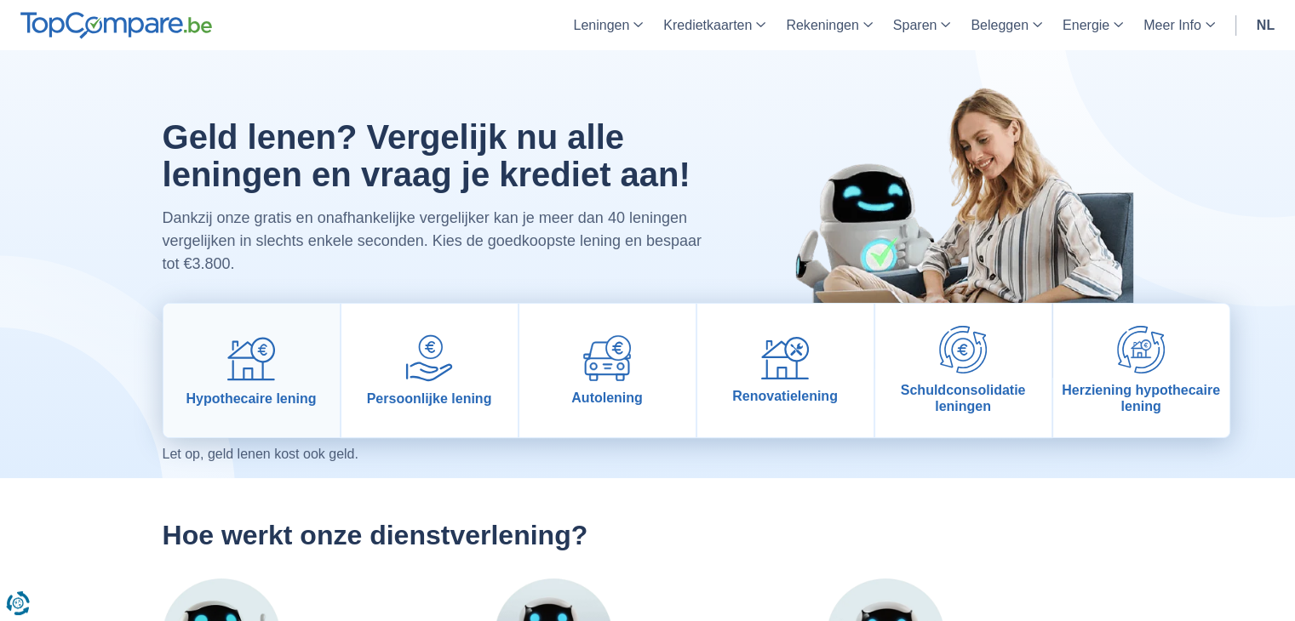
click at [258, 365] on img at bounding box center [251, 358] width 48 height 48
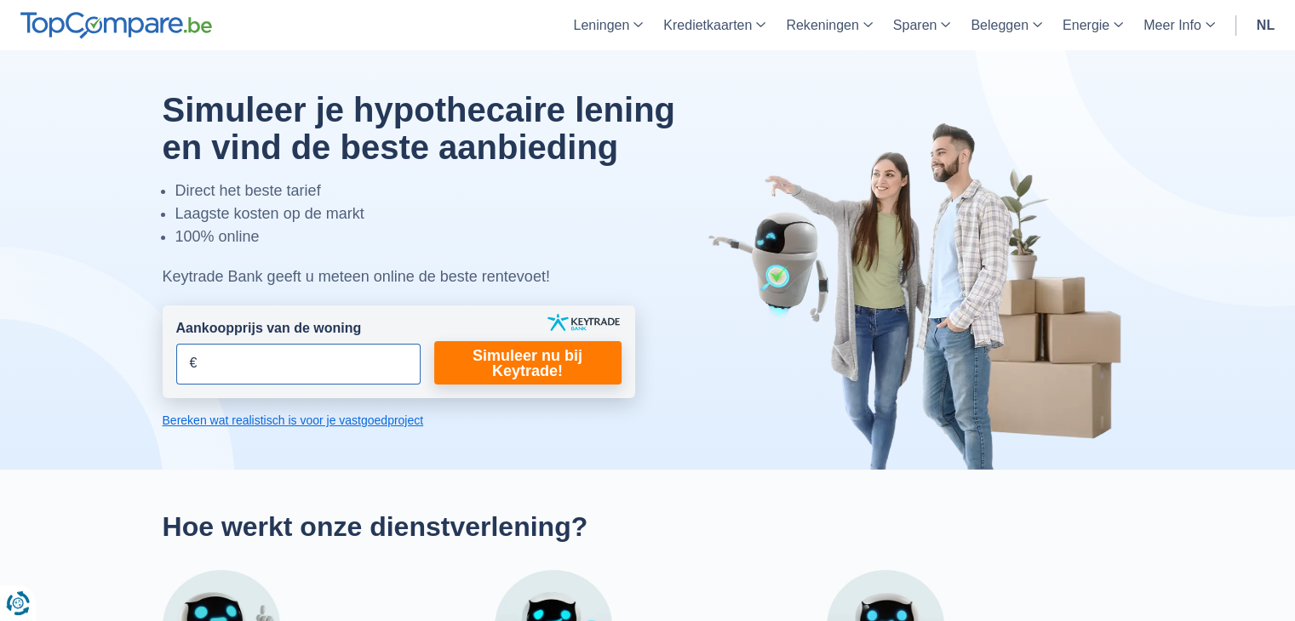
click at [312, 366] on input "Aankoopprijs van de woning" at bounding box center [298, 364] width 244 height 41
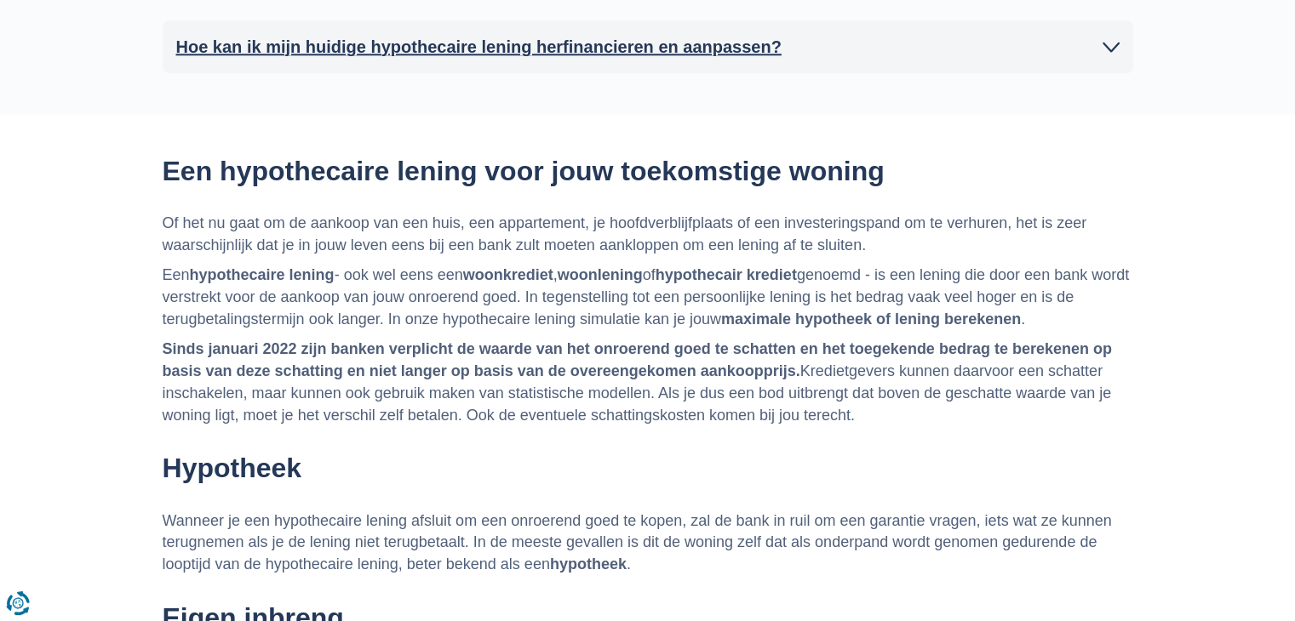
scroll to position [1362, 0]
